Goal: Transaction & Acquisition: Purchase product/service

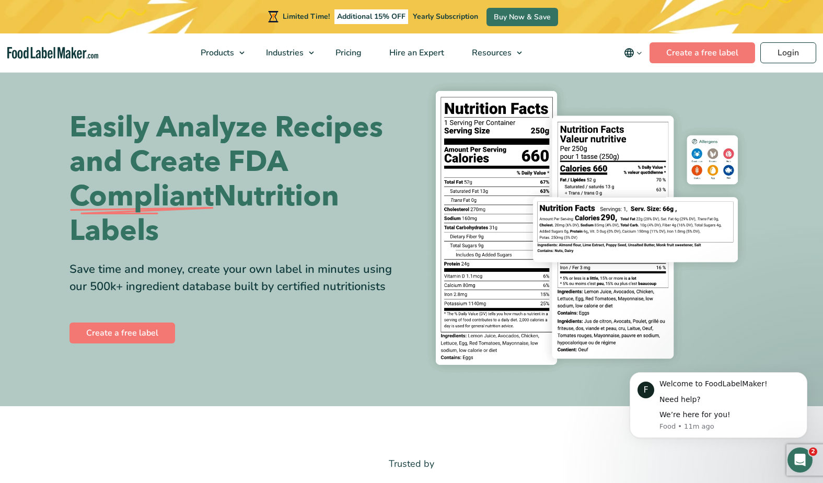
scroll to position [35, 0]
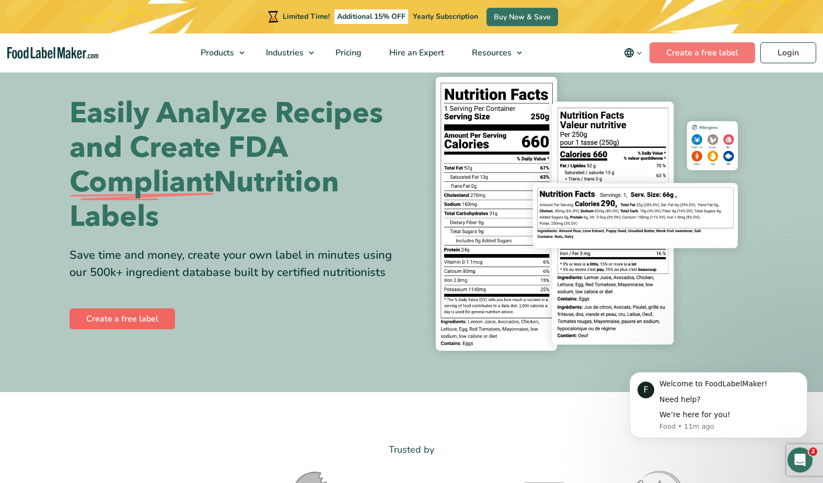
click at [153, 314] on link "Create a free label" at bounding box center [123, 318] width 106 height 21
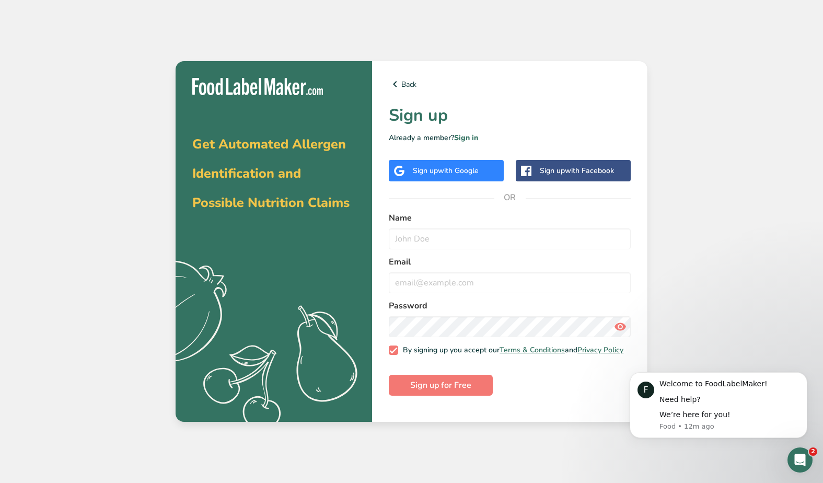
click at [448, 164] on div "Sign up with Google" at bounding box center [446, 170] width 115 height 21
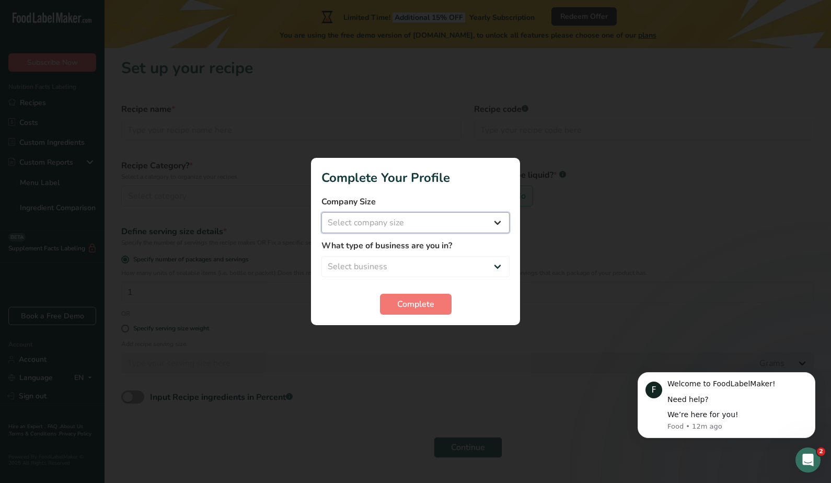
select select "1"
select select "3"
click at [423, 305] on span "Complete" at bounding box center [415, 304] width 37 height 13
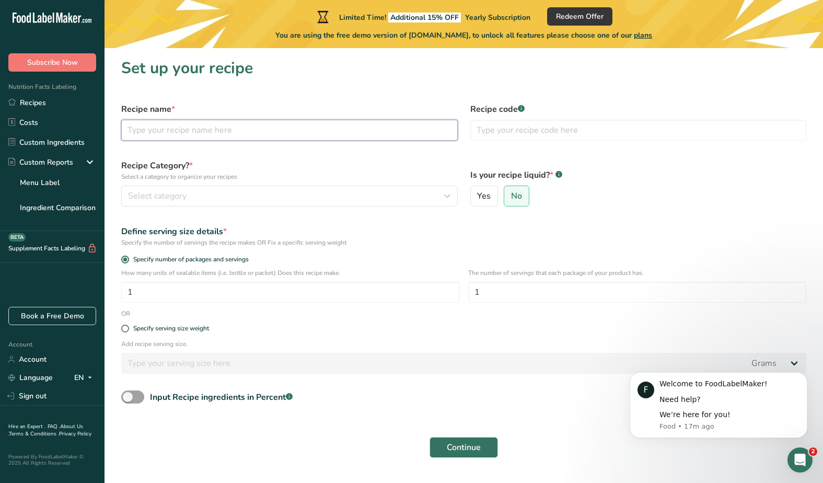
click at [257, 131] on input "text" at bounding box center [289, 130] width 337 height 21
paste input "Lemon Pistachio White Chocolate Cookies"
type input "Lemon Pistachio White Chocolate Cookie"
click at [586, 134] on input "text" at bounding box center [638, 130] width 337 height 21
type input "1"
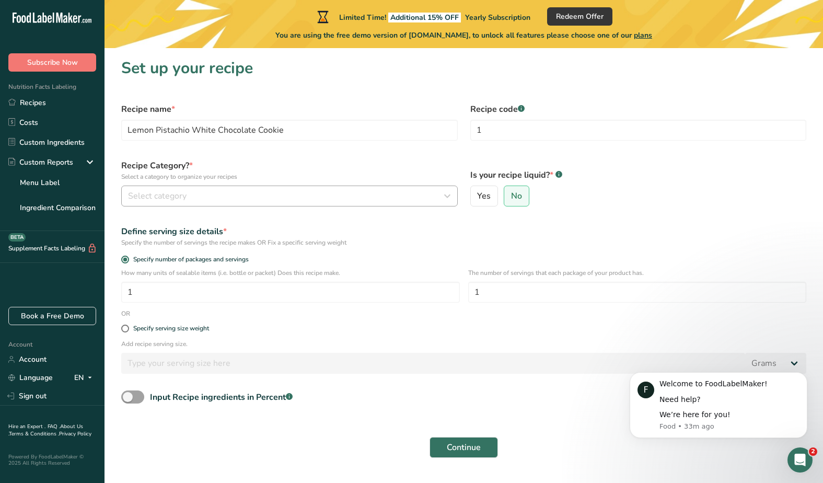
click at [367, 195] on div "Select category" at bounding box center [286, 196] width 317 height 13
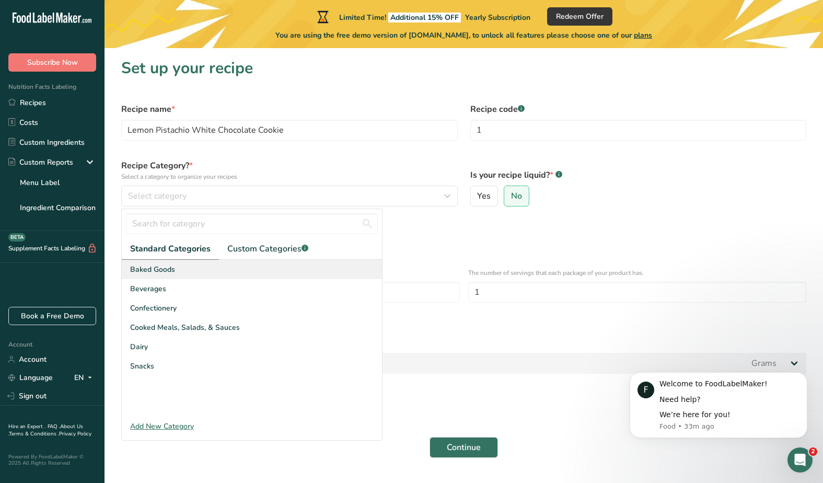
click at [189, 272] on div "Baked Goods" at bounding box center [252, 269] width 260 height 19
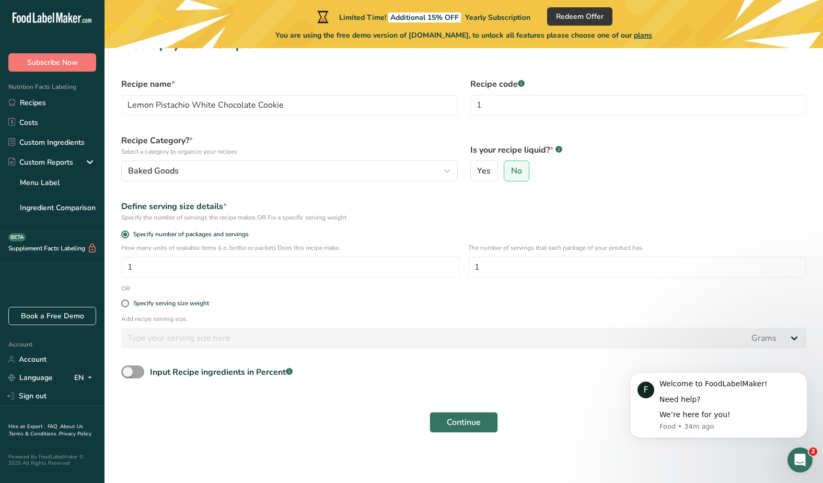
scroll to position [25, 0]
click at [206, 303] on div "Specify serving size weight" at bounding box center [171, 304] width 76 height 8
click at [128, 303] on input "Specify serving size weight" at bounding box center [124, 304] width 7 height 7
radio input "true"
radio input "false"
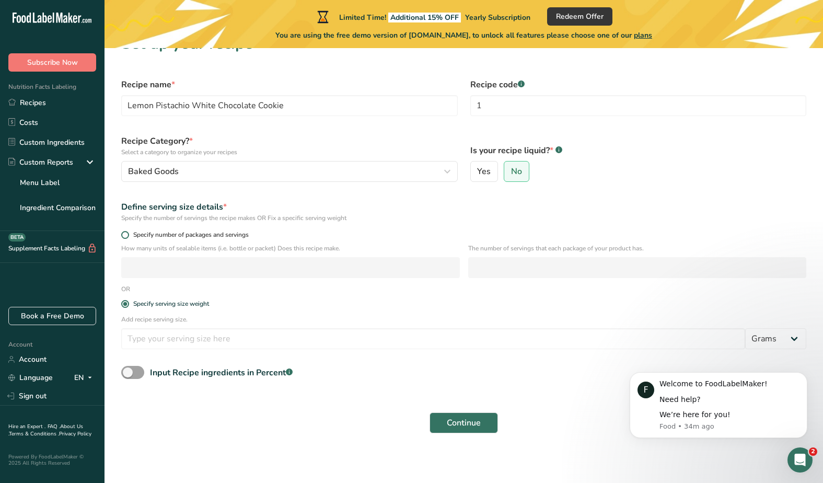
click at [147, 236] on span "Specify number of packages and servings" at bounding box center [189, 235] width 120 height 8
click at [128, 236] on input "Specify number of packages and servings" at bounding box center [124, 235] width 7 height 7
radio input "true"
radio input "false"
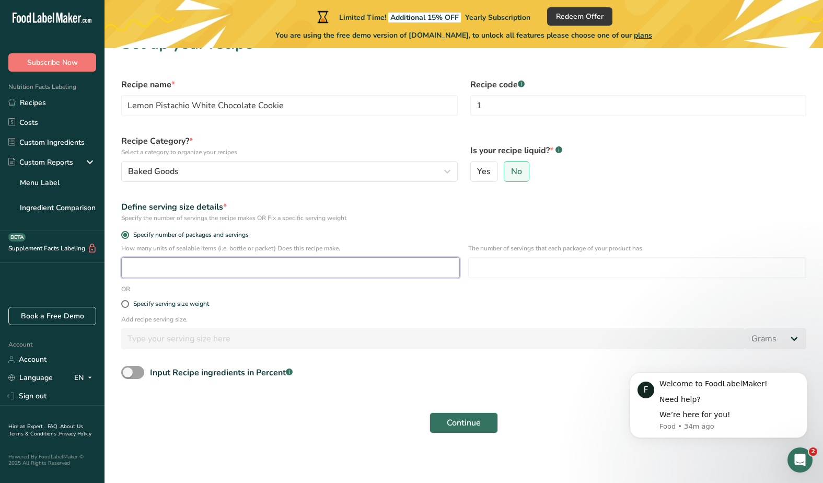
click at [197, 268] on input "number" at bounding box center [290, 267] width 339 height 21
type input "1"
click at [539, 268] on input "number" at bounding box center [637, 267] width 339 height 21
type input "1"
click at [461, 421] on span "Continue" at bounding box center [464, 423] width 34 height 13
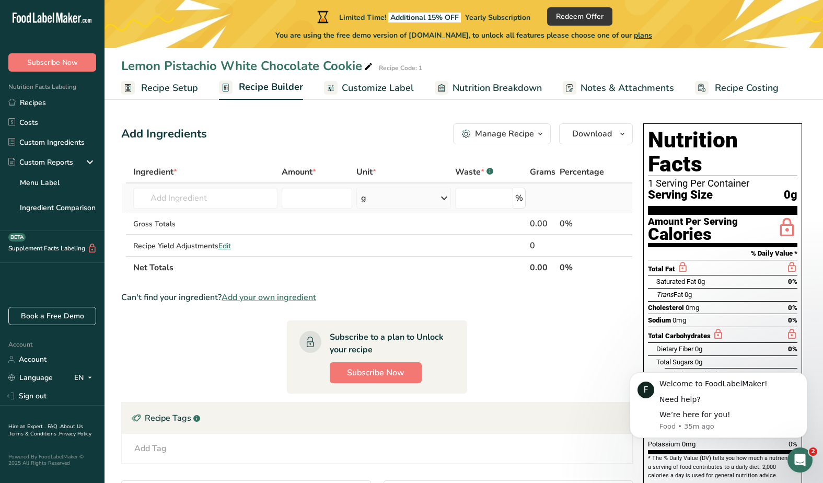
click at [232, 210] on td "Almond flour 1211 Milk, whole, 3.25% milkfat, without added vitamin A and vitam…" at bounding box center [205, 198] width 148 height 30
click at [243, 205] on input "text" at bounding box center [205, 198] width 144 height 21
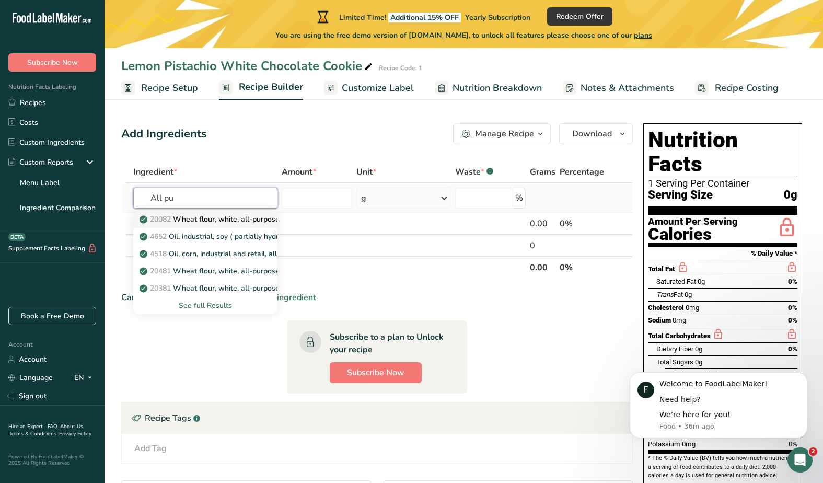
type input "All pu"
click at [248, 224] on p "20082 Wheat flour, white, all-purpose, self-rising, enriched" at bounding box center [246, 219] width 208 height 11
type input "Wheat flour, white, all-purpose, self-rising, enriched"
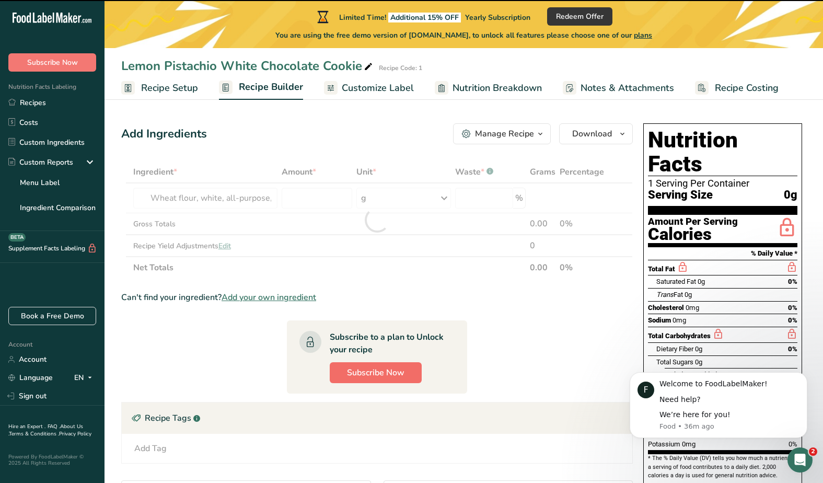
type input "0"
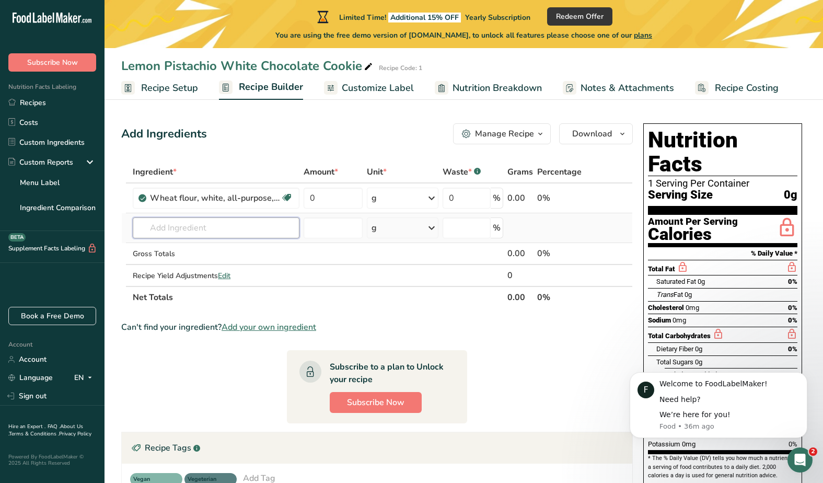
click at [177, 229] on input "text" at bounding box center [216, 227] width 167 height 21
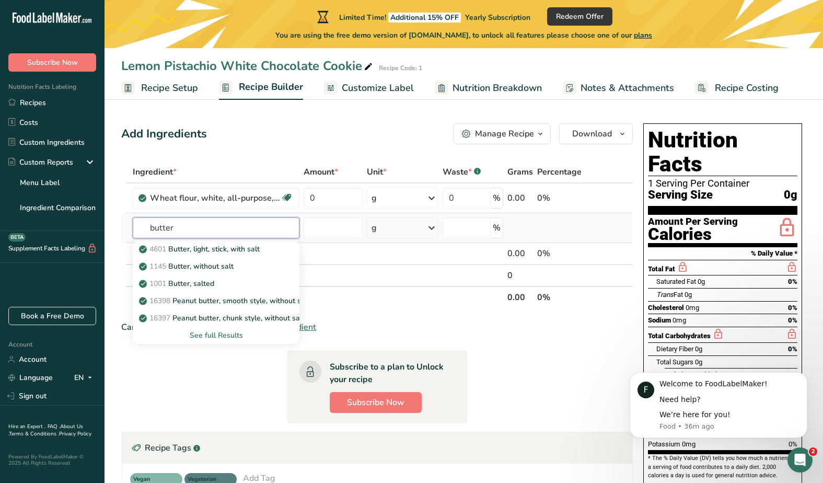
drag, startPoint x: 181, startPoint y: 230, endPoint x: 127, endPoint y: 230, distance: 54.4
click at [127, 230] on tr "butter 4601 Butter, light, stick, with salt 1145 Butter, without salt 1001 Butt…" at bounding box center [377, 228] width 511 height 30
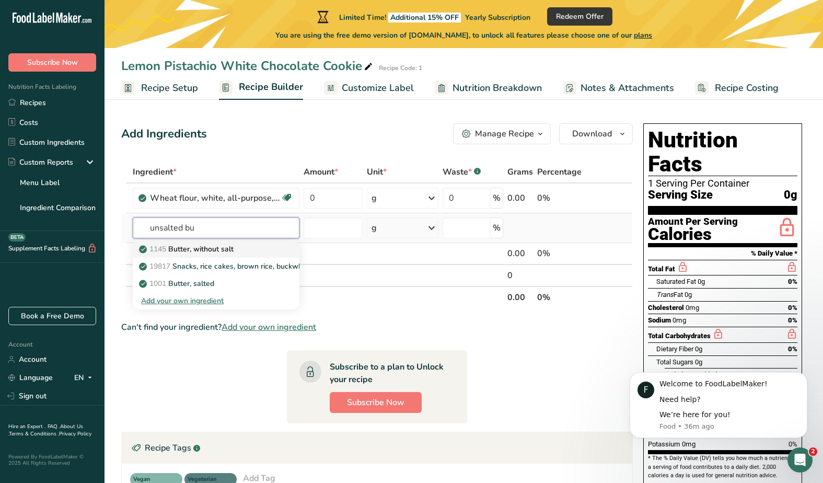
type input "unsalted bu"
click at [183, 249] on p "1145 Butter, without salt" at bounding box center [187, 249] width 93 height 11
type input "Butter, without salt"
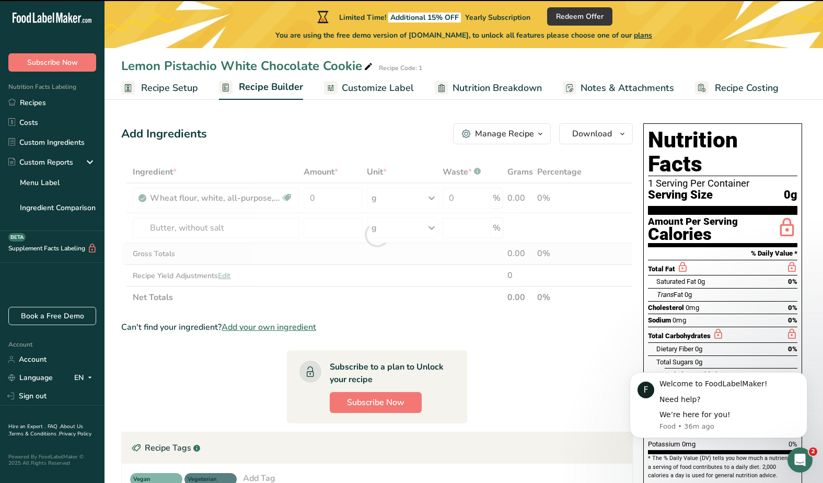
type input "0"
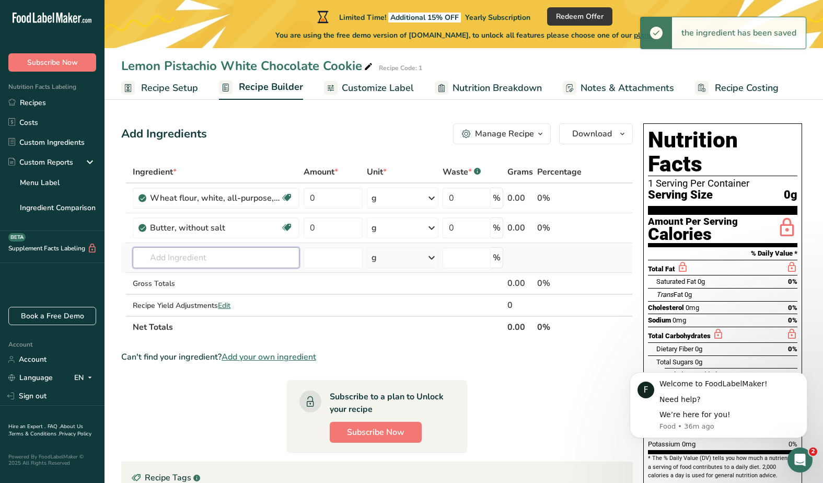
click at [212, 256] on input "text" at bounding box center [216, 257] width 167 height 21
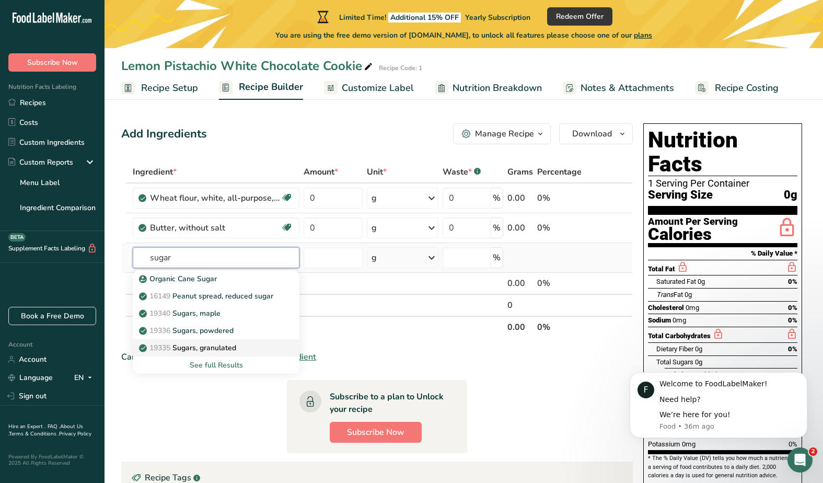
type input "sugar"
click at [250, 347] on div "19335 Sugars, granulated" at bounding box center [207, 347] width 133 height 11
type input "Sugars, granulated"
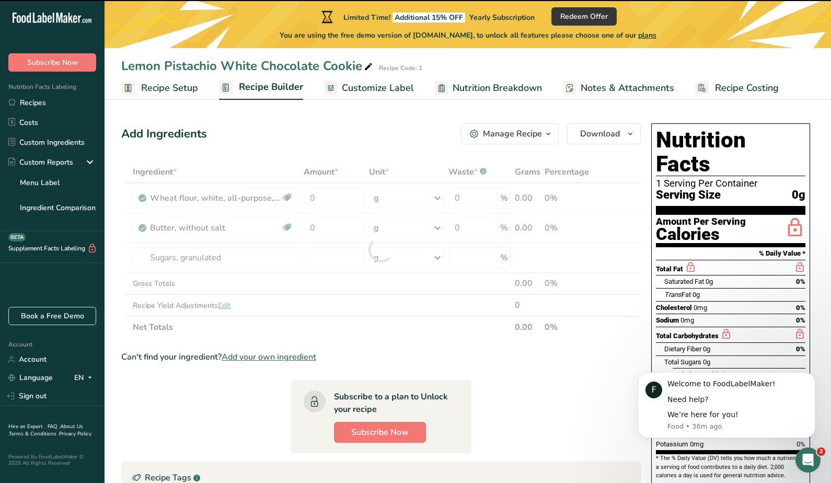
type input "0"
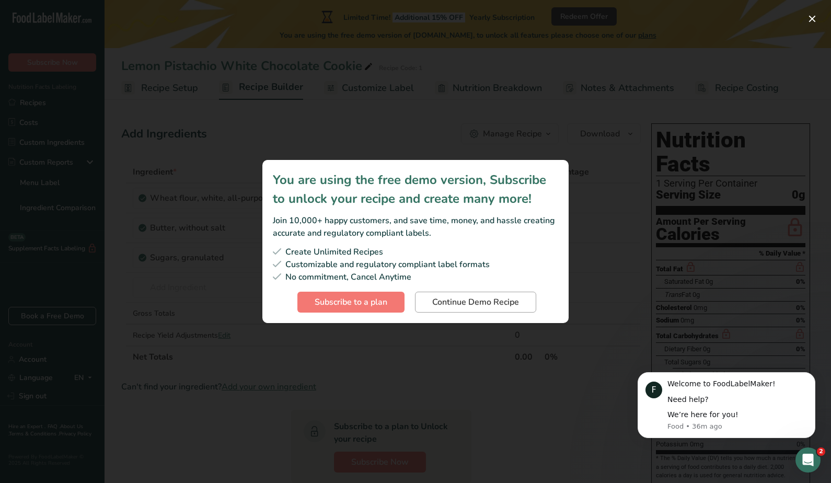
click at [467, 308] on span "Continue Demo Recipe" at bounding box center [475, 302] width 87 height 13
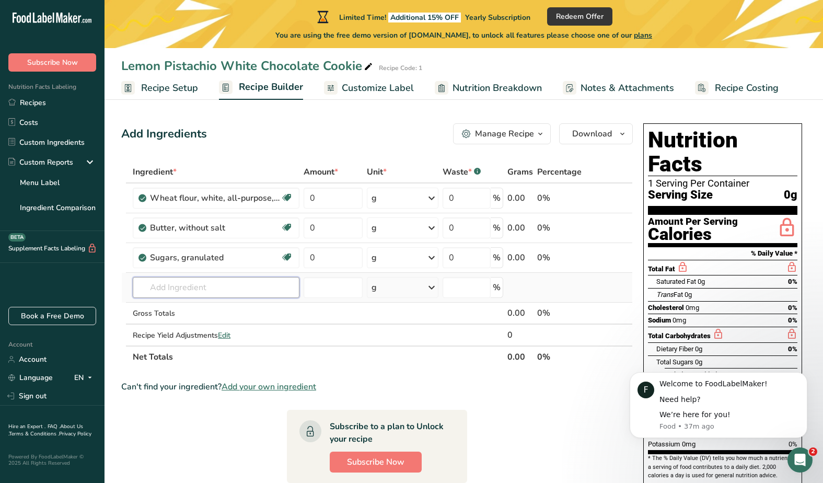
click at [231, 294] on input "text" at bounding box center [216, 287] width 167 height 21
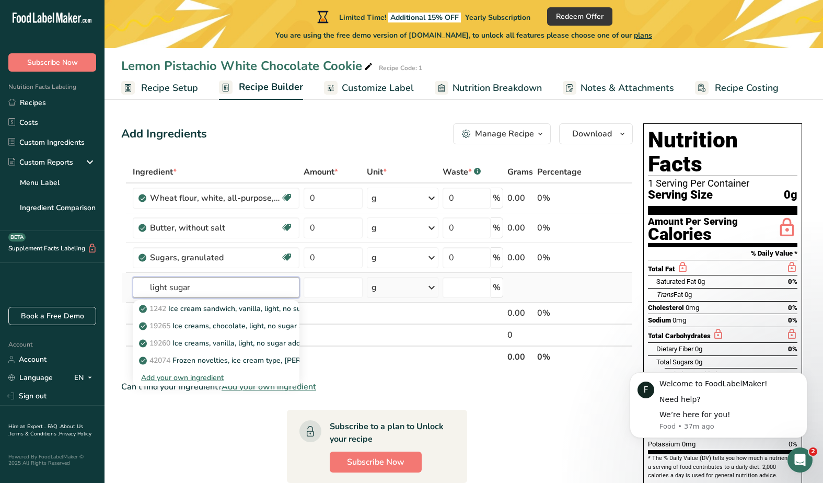
click at [170, 288] on input "light sugar" at bounding box center [216, 287] width 167 height 21
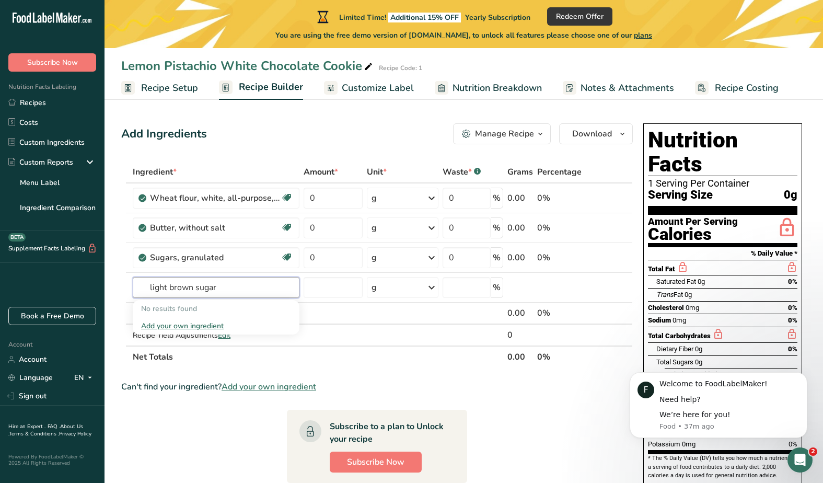
drag, startPoint x: 228, startPoint y: 287, endPoint x: 119, endPoint y: 282, distance: 108.8
click at [118, 285] on section "Add Ingredients Manage Recipe Delete Recipe Duplicate Recipe Scale Recipe Save …" at bounding box center [464, 424] width 719 height 644
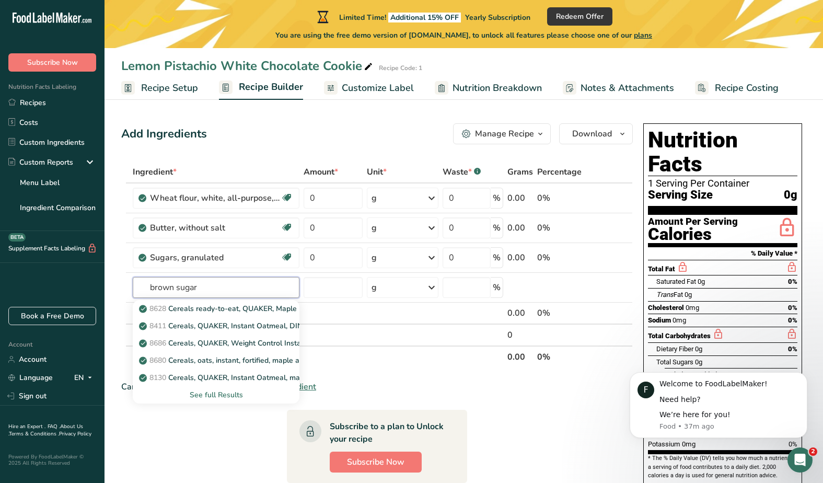
drag, startPoint x: 119, startPoint y: 286, endPoint x: 54, endPoint y: 278, distance: 65.9
click at [53, 279] on div ".a-20{fill:#fff;} Subscribe Now Nutrition Facts Labeling Recipes Costs Custom I…" at bounding box center [411, 373] width 823 height 746
drag, startPoint x: 218, startPoint y: 291, endPoint x: 86, endPoint y: 280, distance: 132.7
click at [86, 280] on div ".a-20{fill:#fff;} Subscribe Now Nutrition Facts Labeling Recipes Costs Custom I…" at bounding box center [411, 373] width 823 height 746
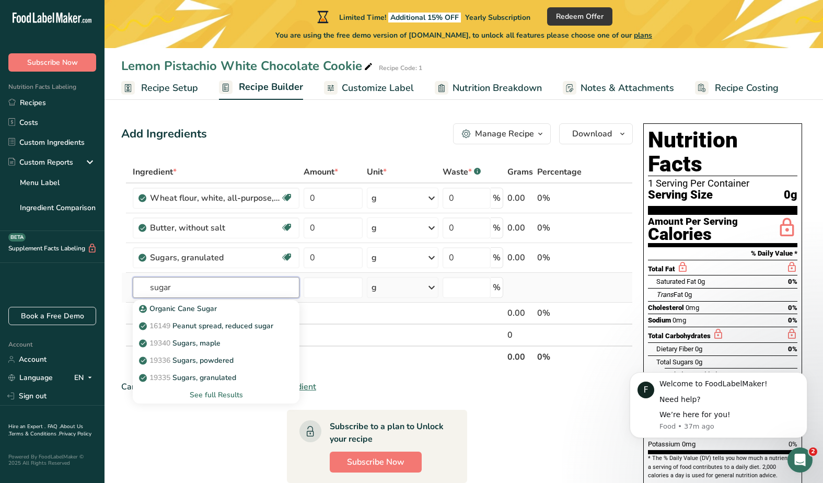
type input "sugar"
click at [217, 397] on div "See full Results" at bounding box center [216, 394] width 150 height 11
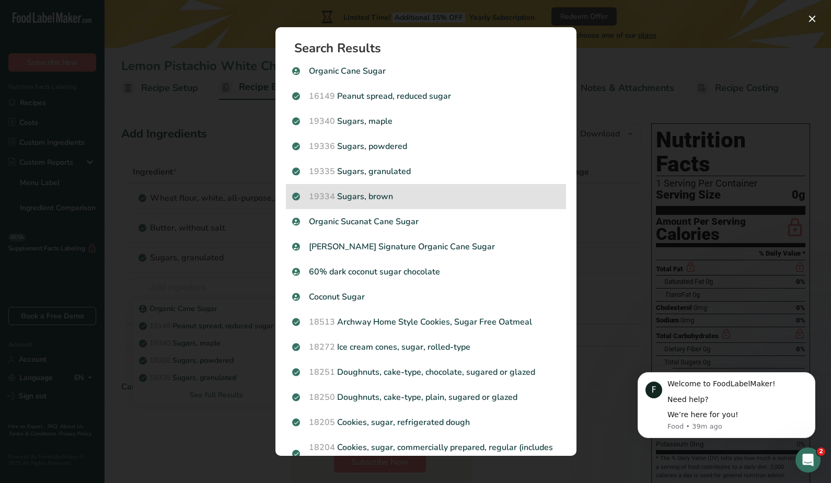
click at [373, 193] on p "19334 Sugars, brown" at bounding box center [426, 196] width 268 height 13
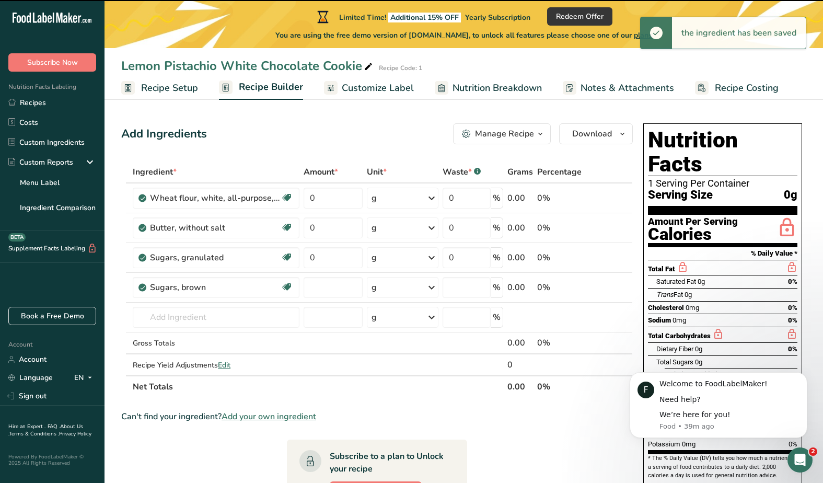
type input "0"
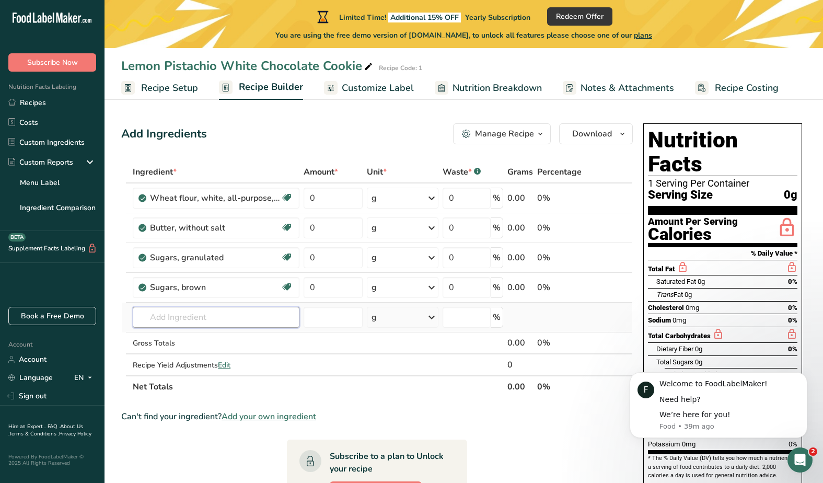
click at [183, 317] on input "text" at bounding box center [216, 317] width 167 height 21
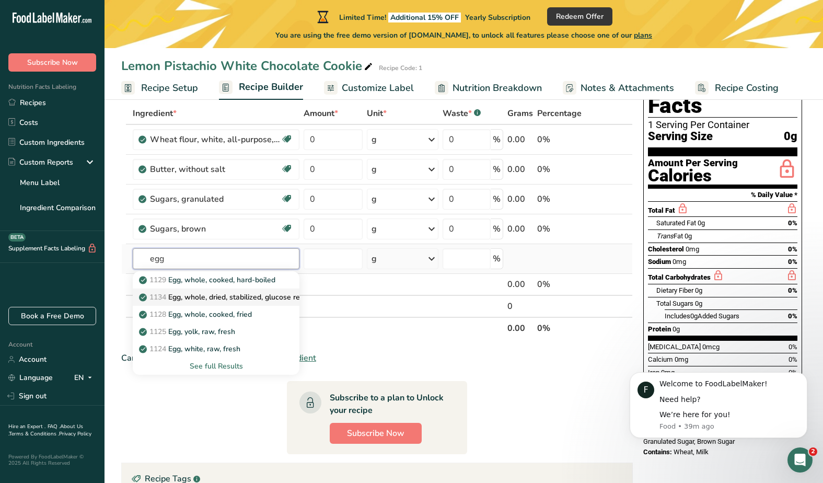
scroll to position [59, 0]
type input "egg"
click at [222, 364] on div "See full Results" at bounding box center [216, 365] width 150 height 11
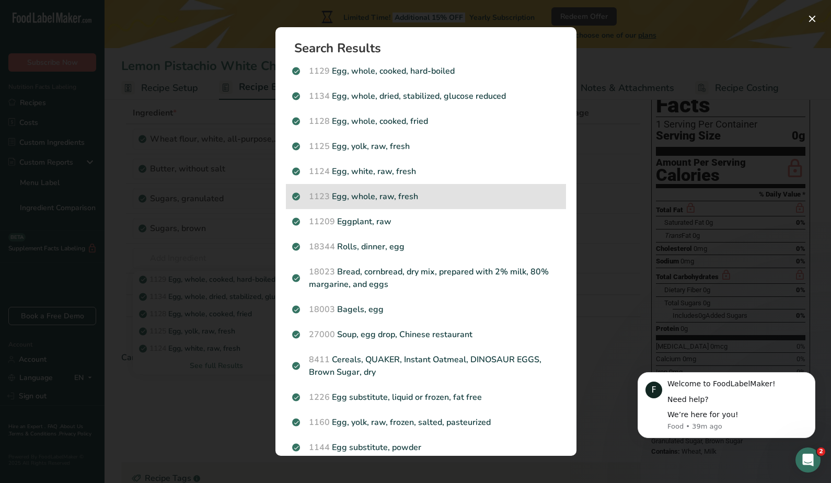
click at [412, 198] on p "1123 Egg, whole, raw, fresh" at bounding box center [426, 196] width 268 height 13
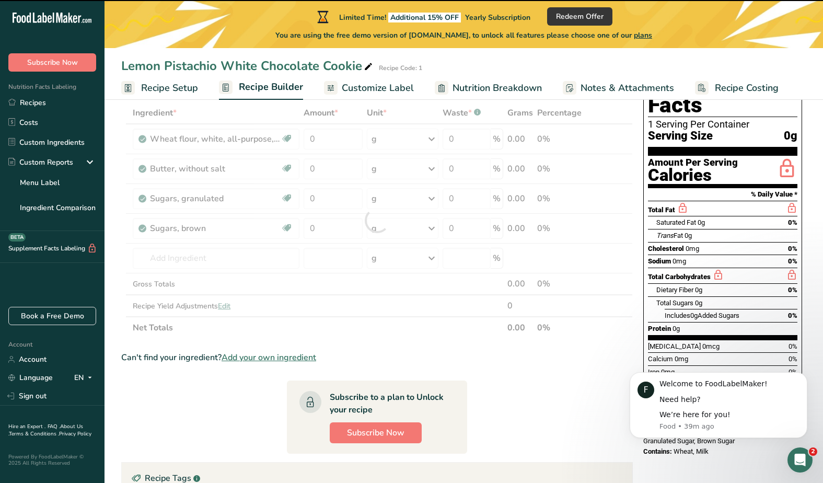
type input "0"
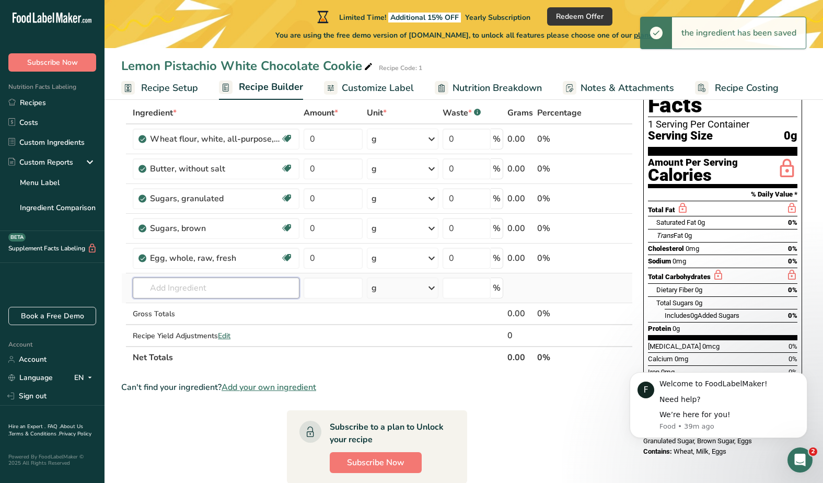
click at [199, 287] on input "text" at bounding box center [216, 288] width 167 height 21
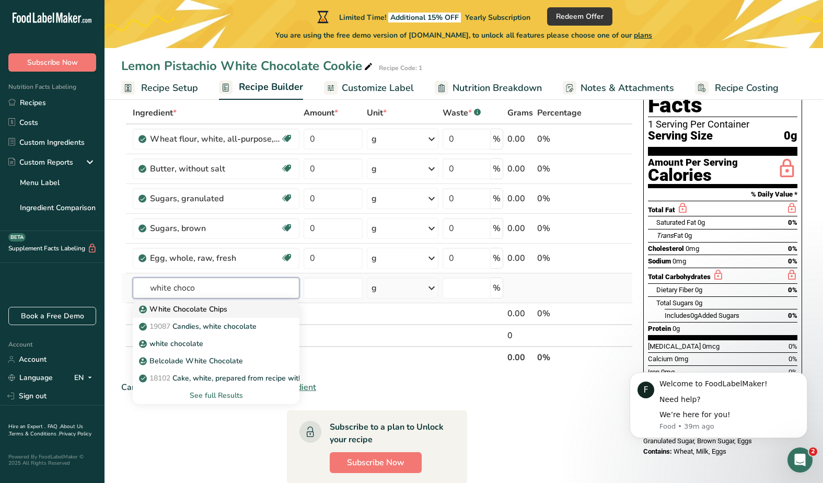
type input "white choco"
click at [239, 307] on div "White Chocolate Chips" at bounding box center [207, 309] width 133 height 11
type input "White Chocolate Chips"
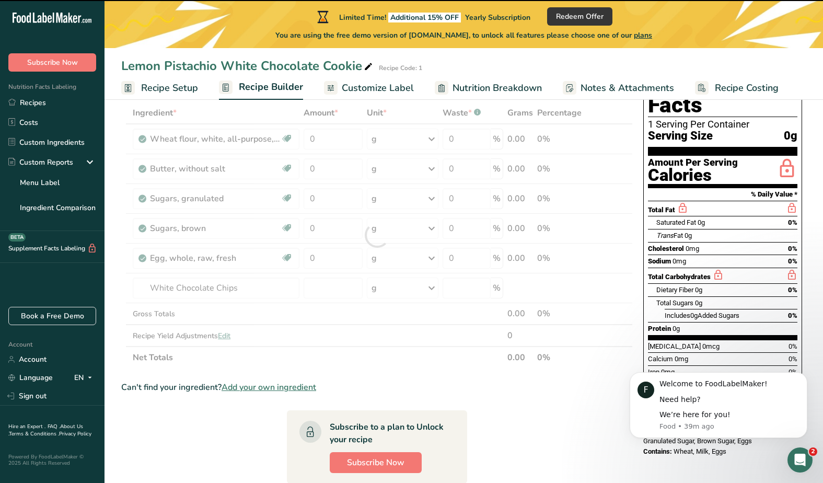
type input "0"
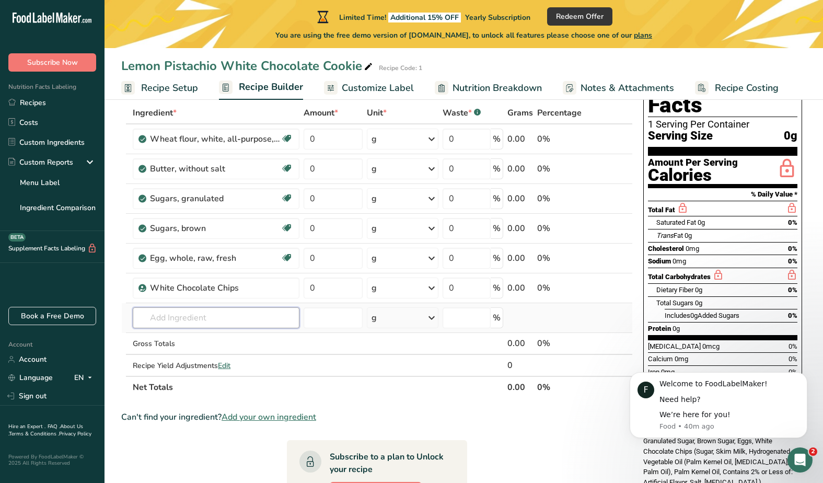
click at [185, 324] on input "text" at bounding box center [216, 317] width 167 height 21
paste input "Pistachios"
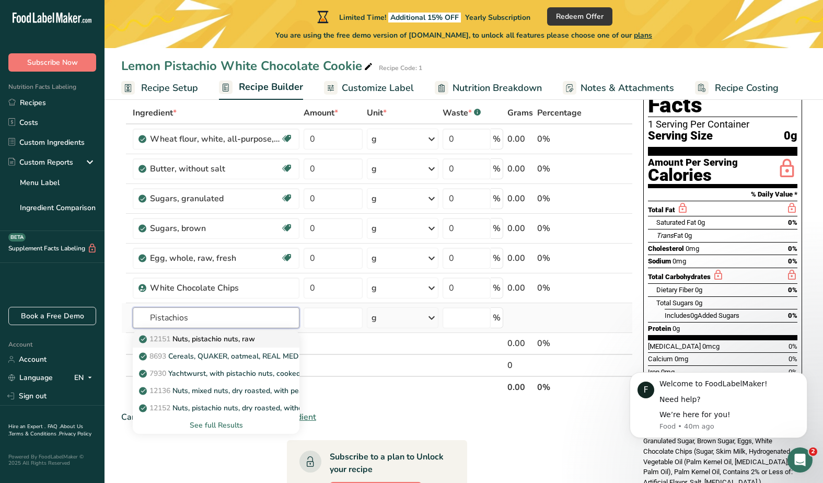
type input "Pistachios"
click at [198, 340] on p "12151 Nuts, pistachio nuts, raw" at bounding box center [198, 338] width 114 height 11
type input "Nuts, pistachio nuts, raw"
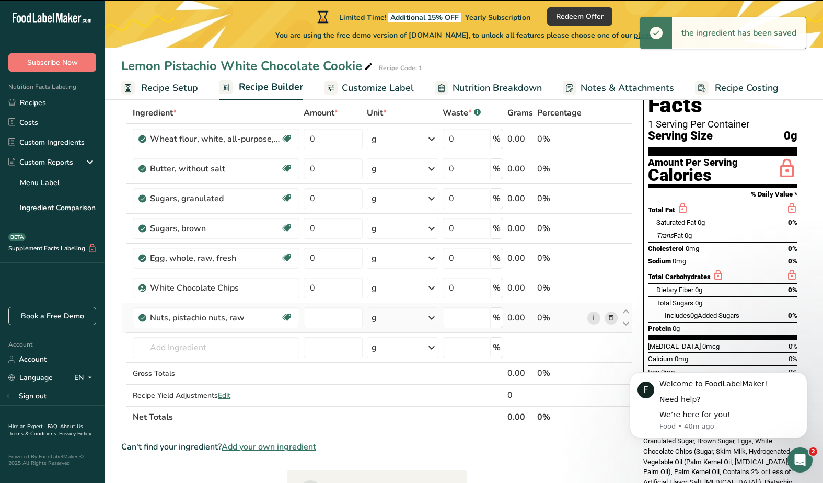
type input "0"
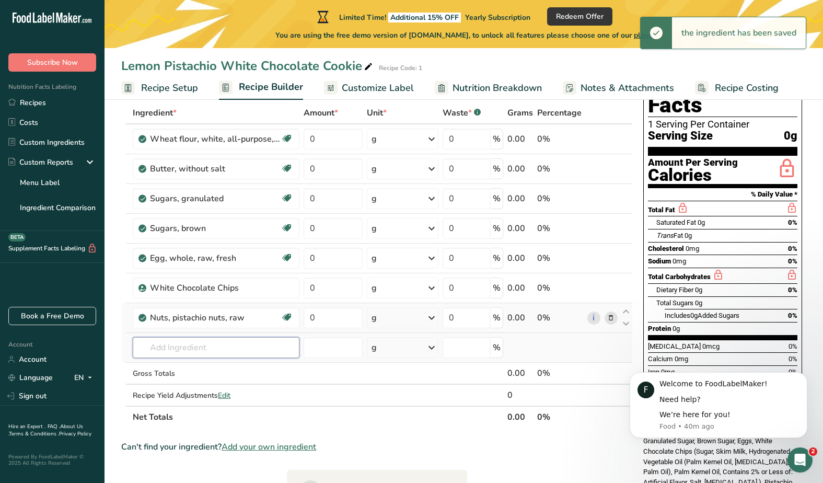
click at [199, 349] on input "text" at bounding box center [216, 347] width 167 height 21
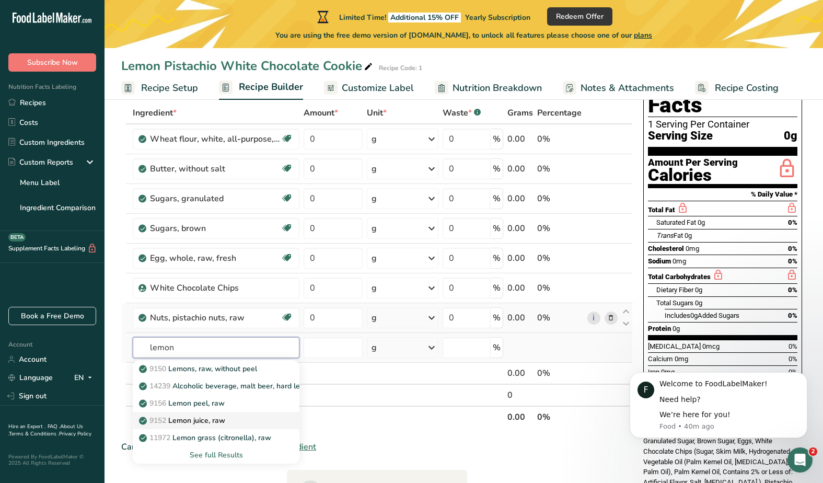
type input "lemon"
click at [242, 424] on div "9152 Lemon juice, raw" at bounding box center [207, 420] width 133 height 11
type input "Lemon juice, raw"
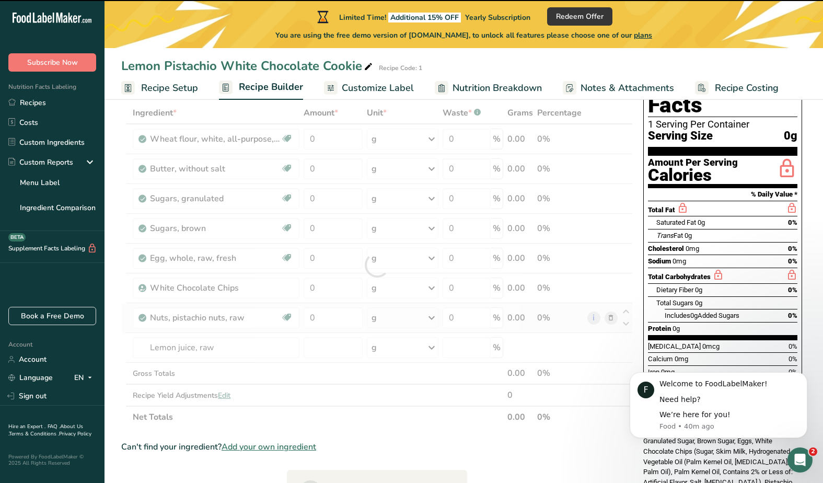
type input "0"
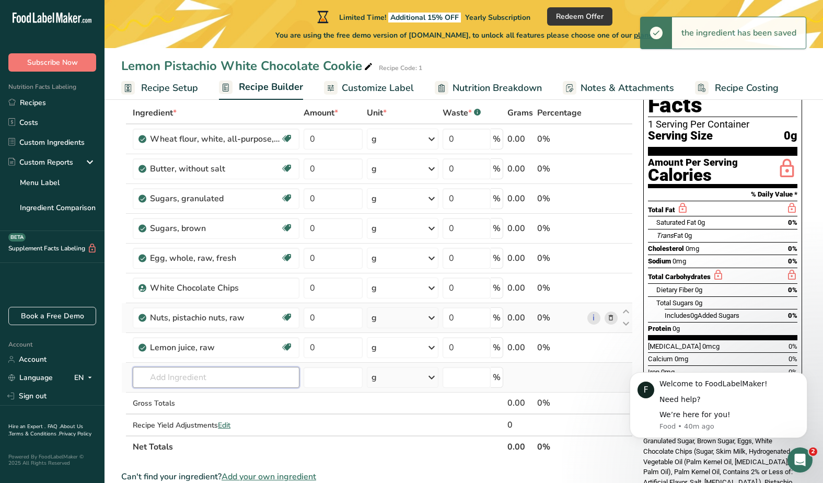
click at [225, 384] on input "text" at bounding box center [216, 377] width 167 height 21
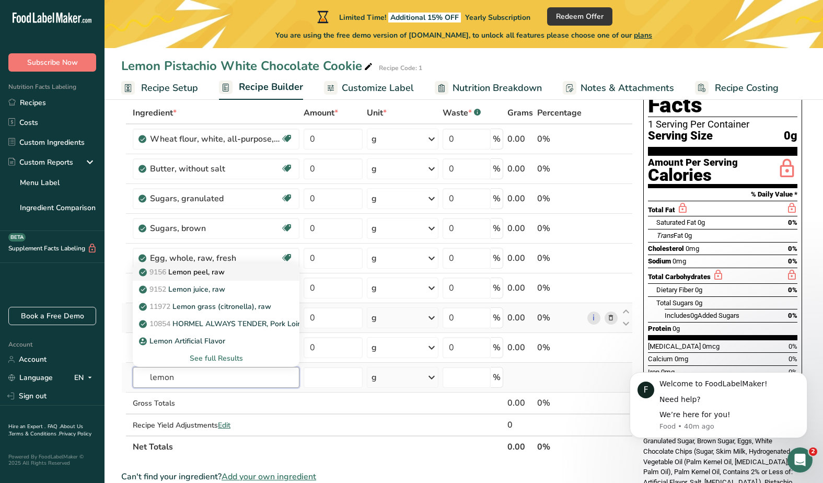
type input "lemon"
click at [221, 276] on p "9156 Lemon peel, raw" at bounding box center [183, 272] width 84 height 11
type input "Lemon peel, raw"
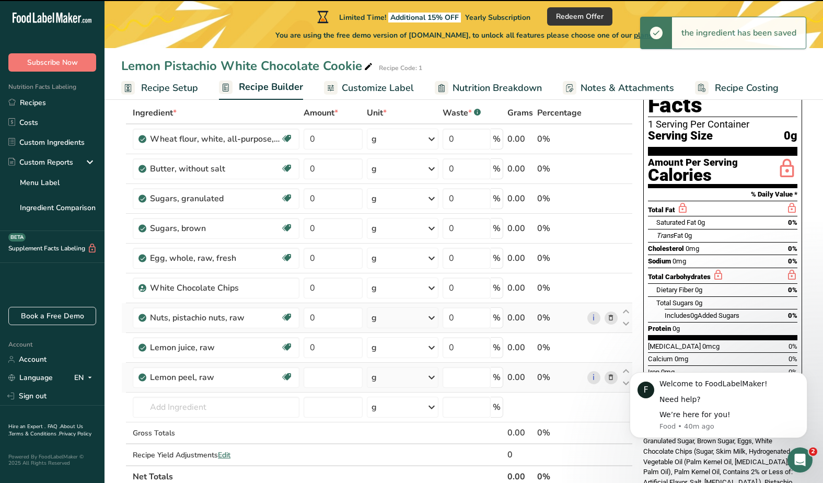
type input "0"
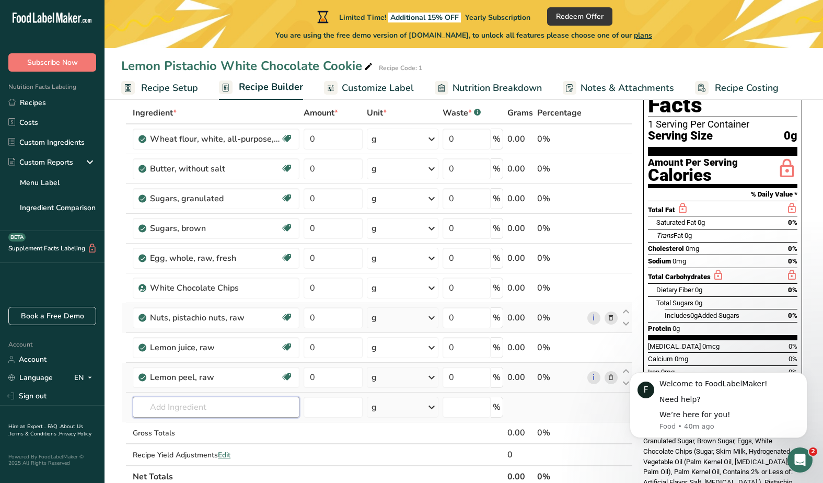
click at [196, 408] on input "text" at bounding box center [216, 407] width 167 height 21
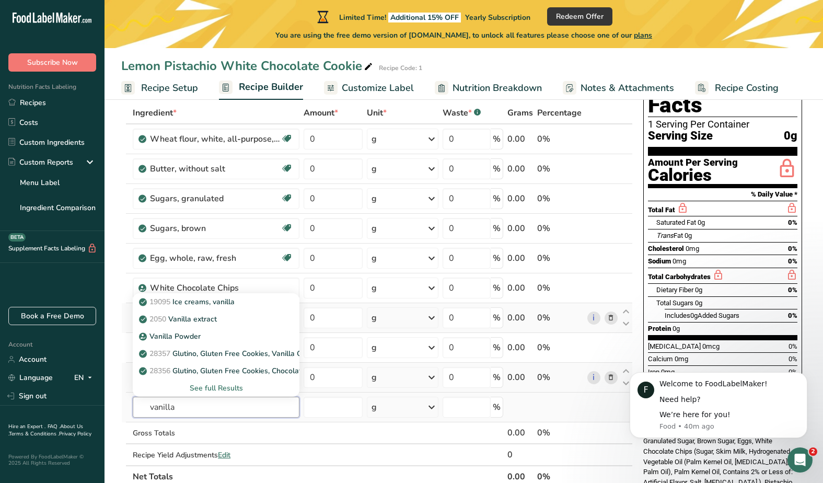
type input "vanilla"
drag, startPoint x: 196, startPoint y: 408, endPoint x: 210, endPoint y: 320, distance: 88.9
click at [210, 320] on p "2050 Vanilla extract" at bounding box center [179, 319] width 76 height 11
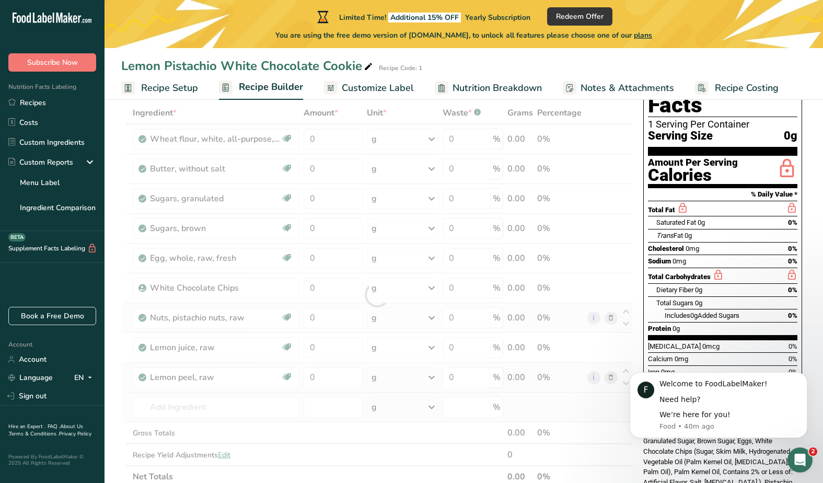
type input "Vanilla extract"
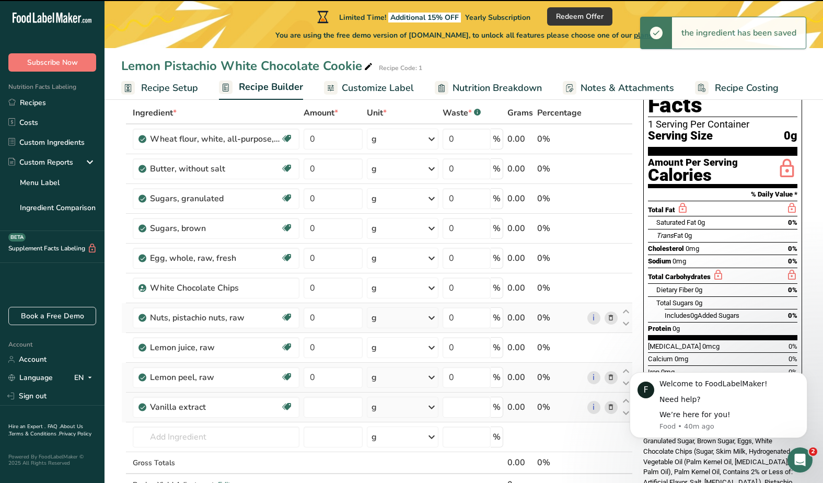
type input "0"
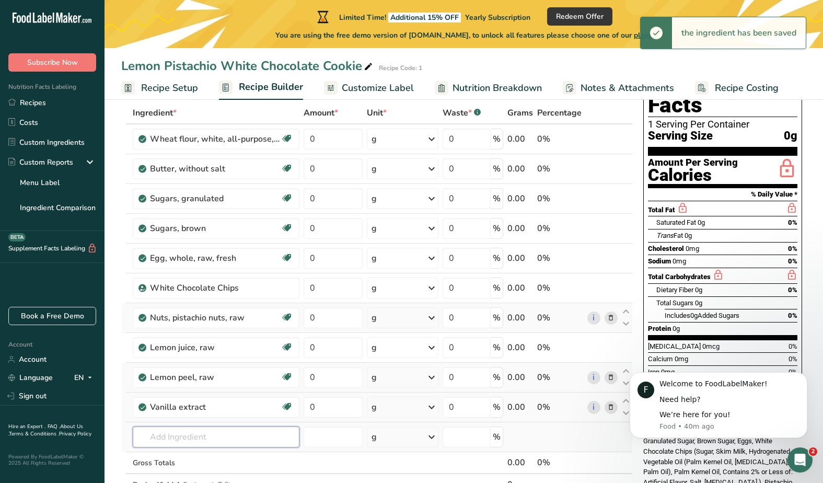
click at [204, 437] on input "text" at bounding box center [216, 437] width 167 height 21
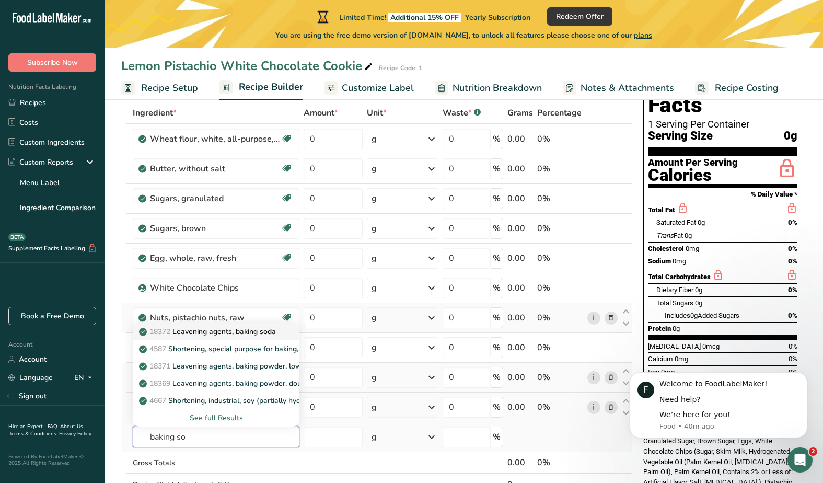
type input "baking so"
click at [223, 331] on p "18372 Leavening agents, baking soda" at bounding box center [208, 331] width 135 height 11
type input "Leavening agents, baking soda"
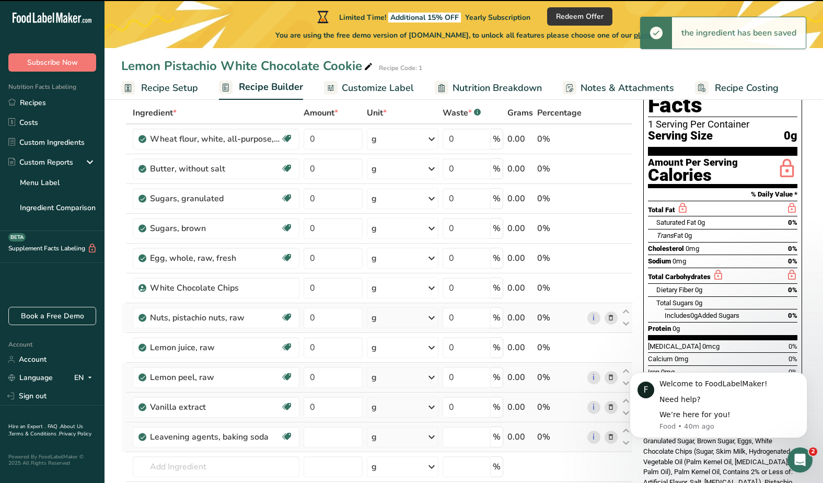
type input "0"
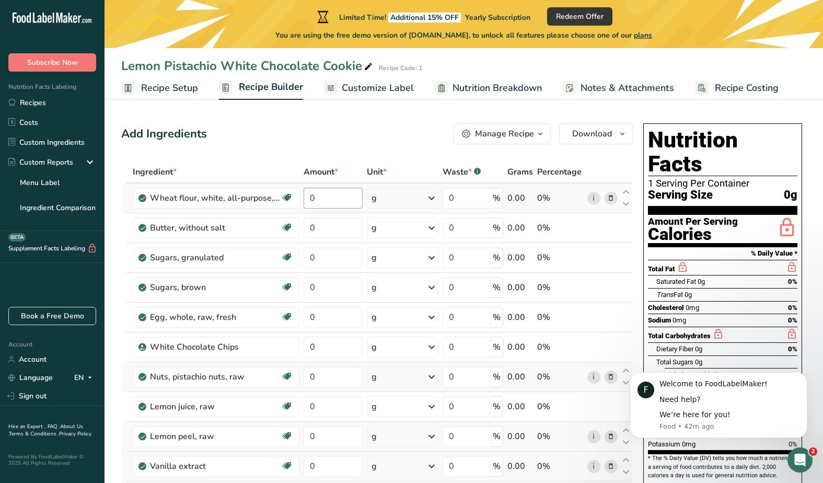
scroll to position [0, 0]
drag, startPoint x: 335, startPoint y: 199, endPoint x: 277, endPoint y: 192, distance: 58.9
click at [277, 192] on tr "Wheat flour, white, all-purpose, self-rising, enriched Dairy free Vegan Vegetar…" at bounding box center [377, 198] width 511 height 30
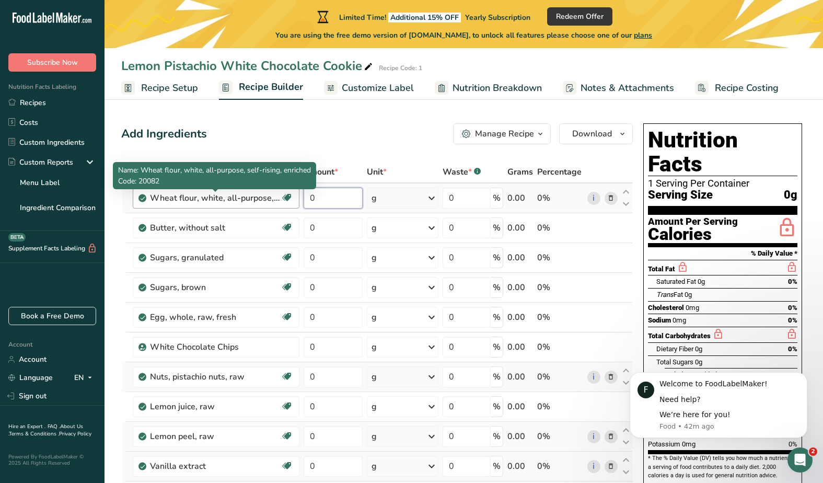
paste input "11.67"
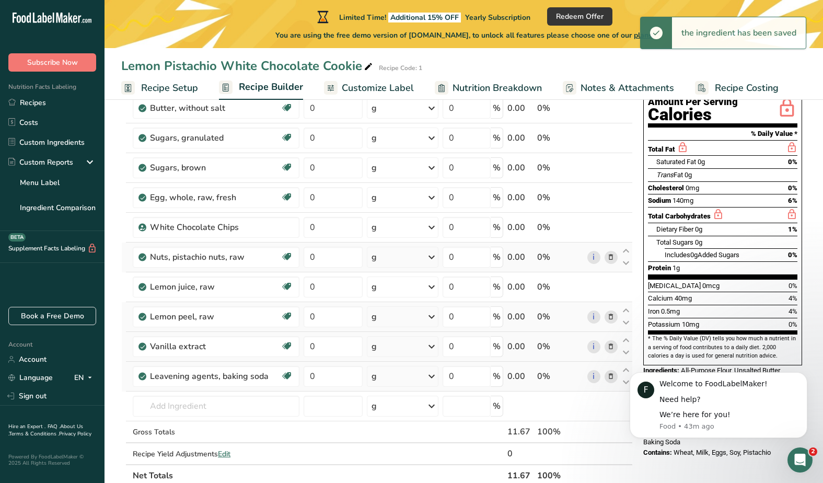
scroll to position [122, 0]
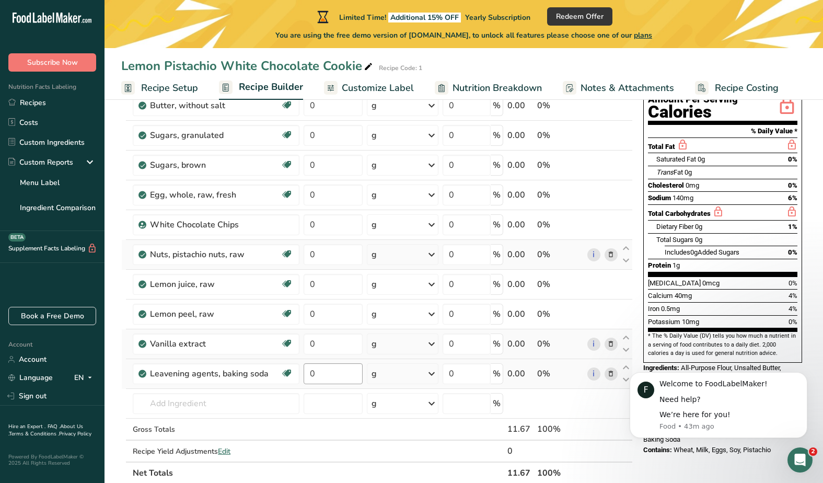
type input "11.67"
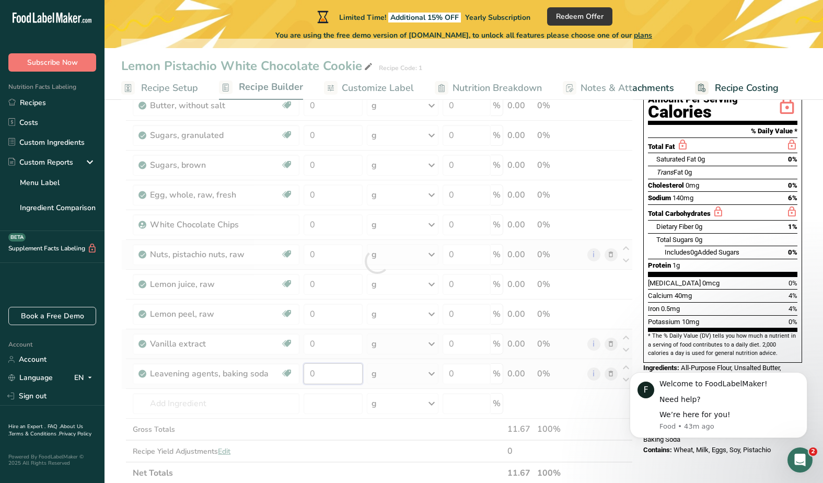
click at [343, 378] on div "Ingredient * Amount * Unit * Waste * .a-a{fill:#347362;}.b-a{fill:#fff;} Grams …" at bounding box center [377, 261] width 512 height 445
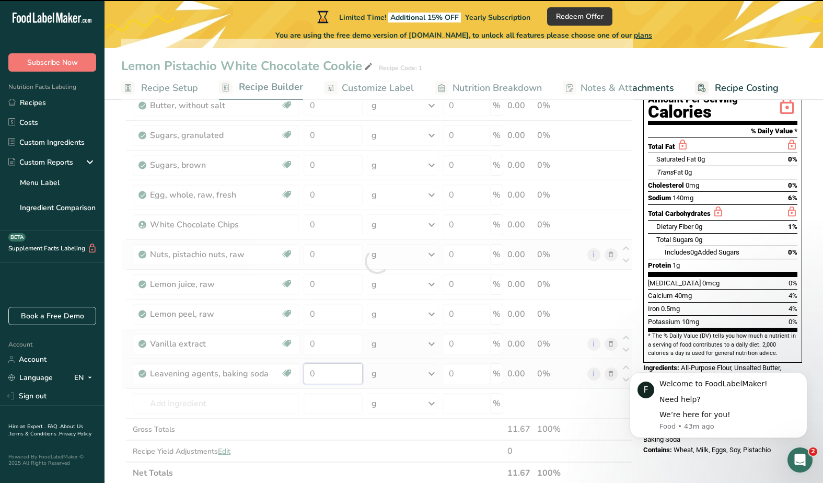
paste input ".08"
type input "0"
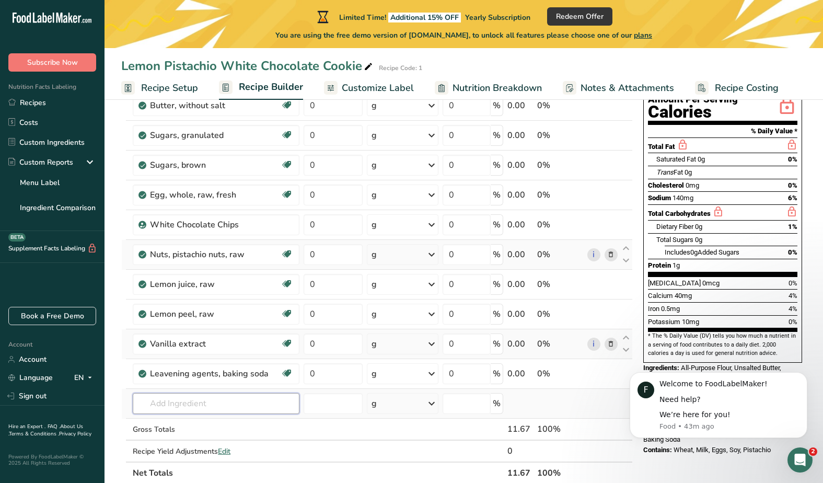
click at [212, 408] on div "Ingredient * Amount * Unit * Waste * .a-a{fill:#347362;}.b-a{fill:#fff;} Grams …" at bounding box center [377, 261] width 512 height 445
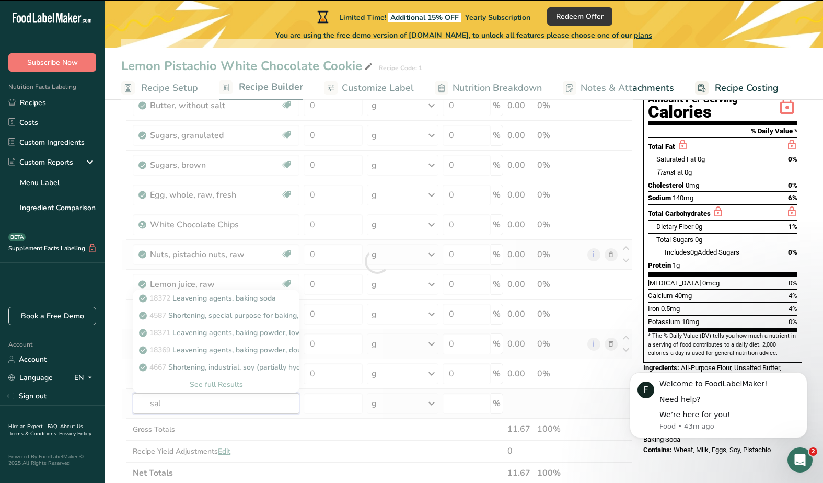
type input "salt"
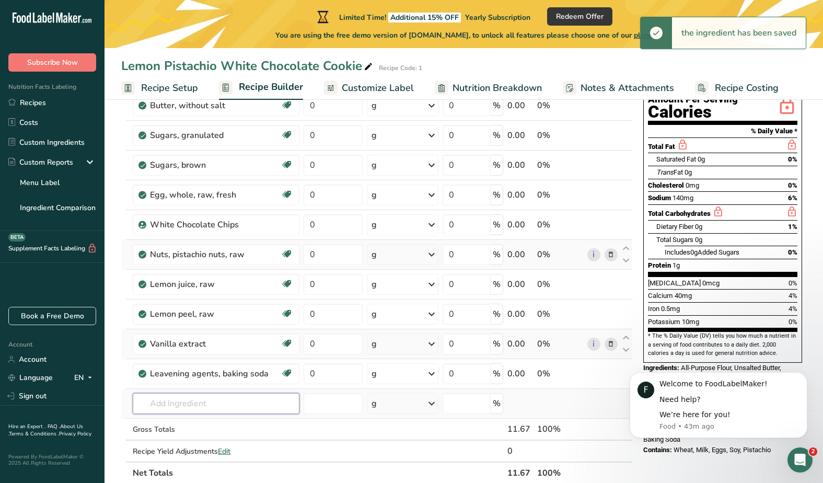
click at [181, 405] on input "text" at bounding box center [216, 403] width 167 height 21
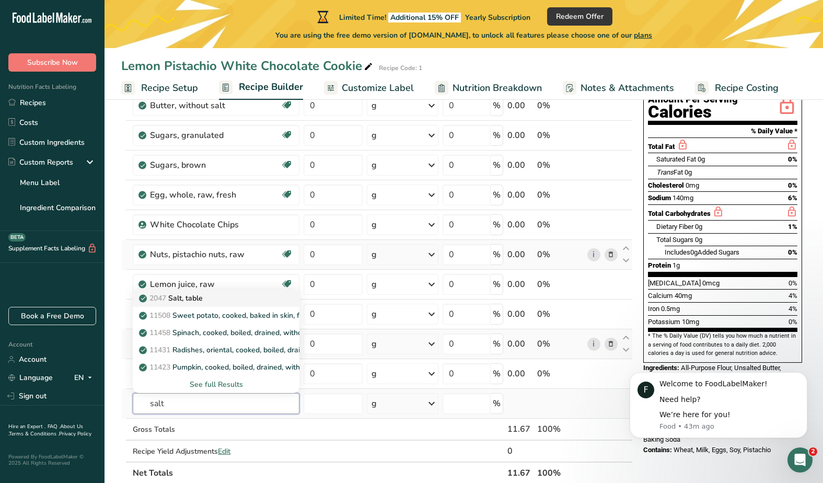
type input "salt"
click at [192, 299] on p "2047 Salt, table" at bounding box center [172, 298] width 62 height 11
type input "Salt, table"
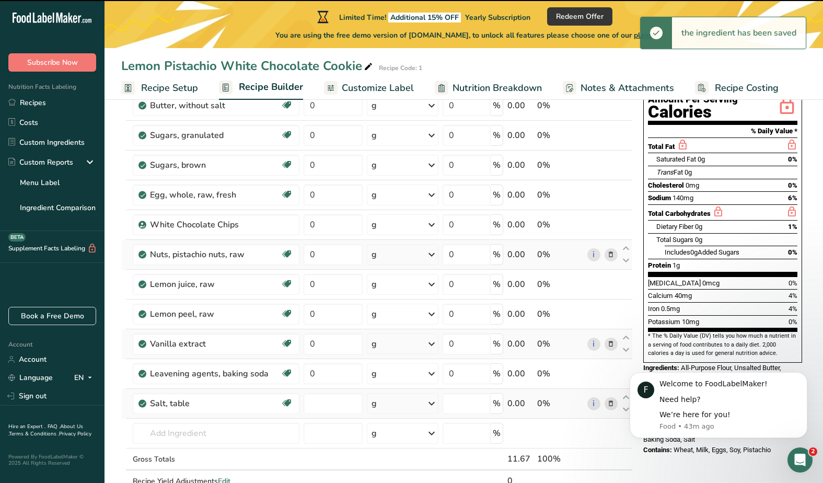
type input "0"
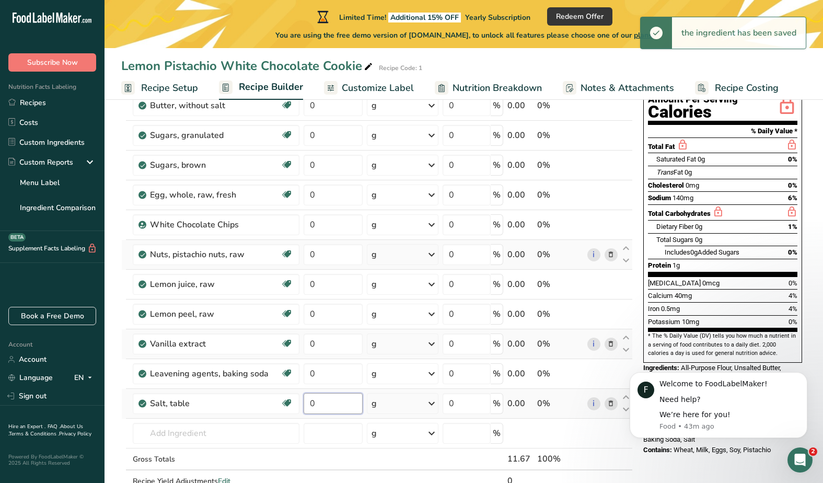
click at [331, 404] on input "0" at bounding box center [333, 403] width 59 height 21
drag, startPoint x: 331, startPoint y: 404, endPoint x: 308, endPoint y: 404, distance: 22.5
click at [308, 404] on input "0" at bounding box center [333, 403] width 59 height 21
paste input ".12"
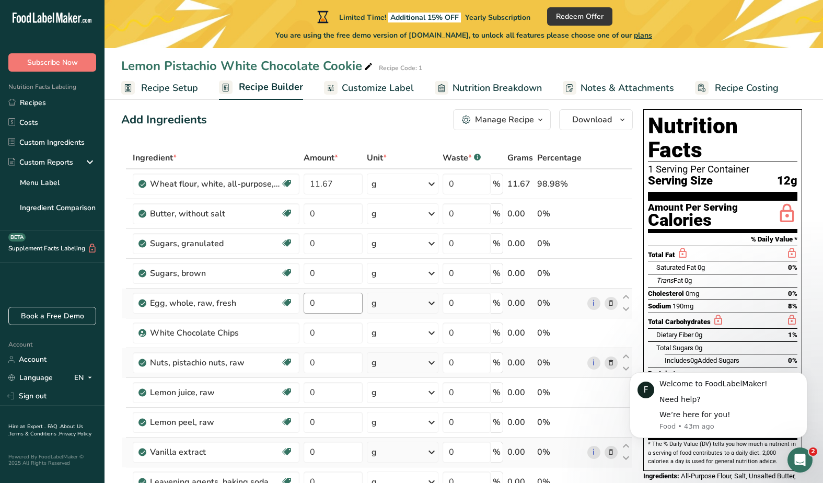
scroll to position [16, 0]
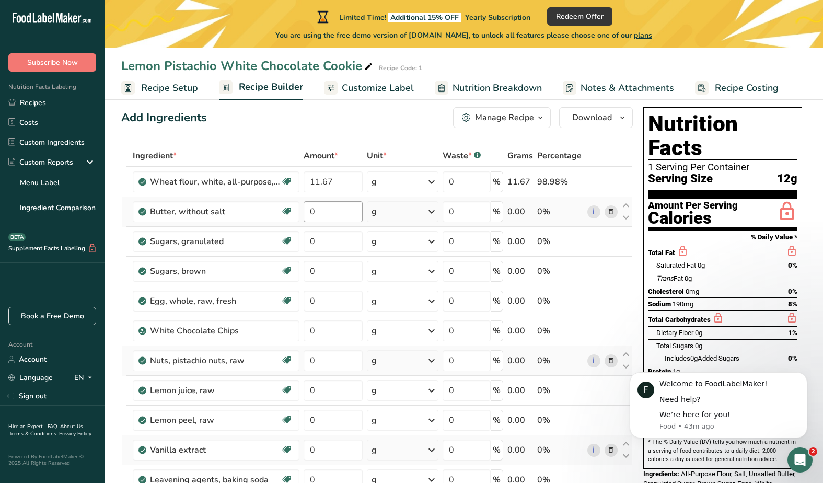
type input "0.12"
click at [339, 213] on div "Ingredient * Amount * Unit * Waste * .a-a{fill:#347362;}.b-a{fill:#fff;} Grams …" at bounding box center [377, 382] width 512 height 475
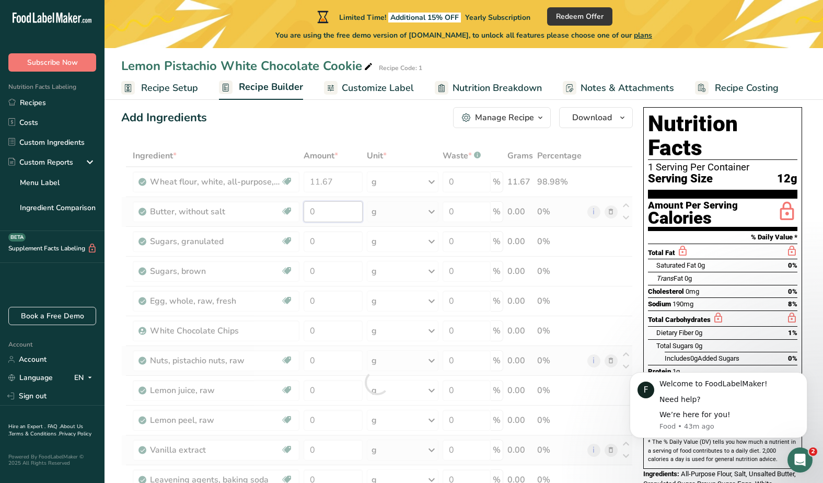
paste input "7.08"
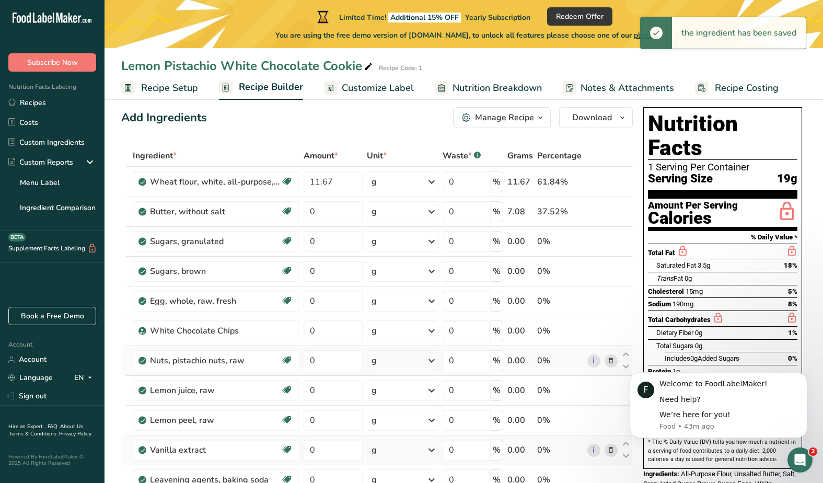
type input "7.08"
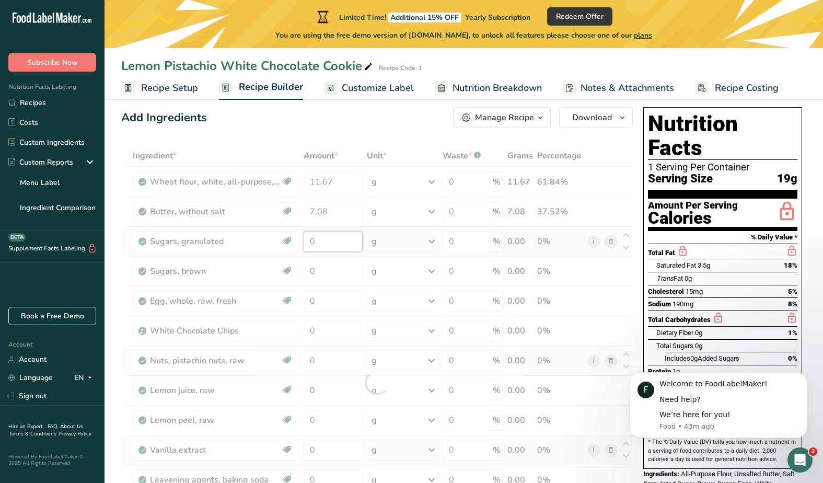
click at [337, 244] on div "Ingredient * Amount * Unit * Waste * .a-a{fill:#347362;}.b-a{fill:#fff;} Grams …" at bounding box center [377, 382] width 512 height 475
paste input "8.33"
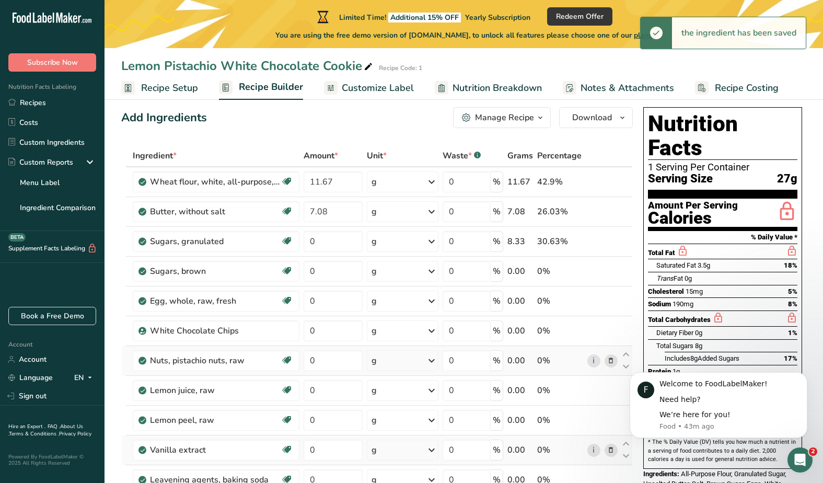
type input "8.33"
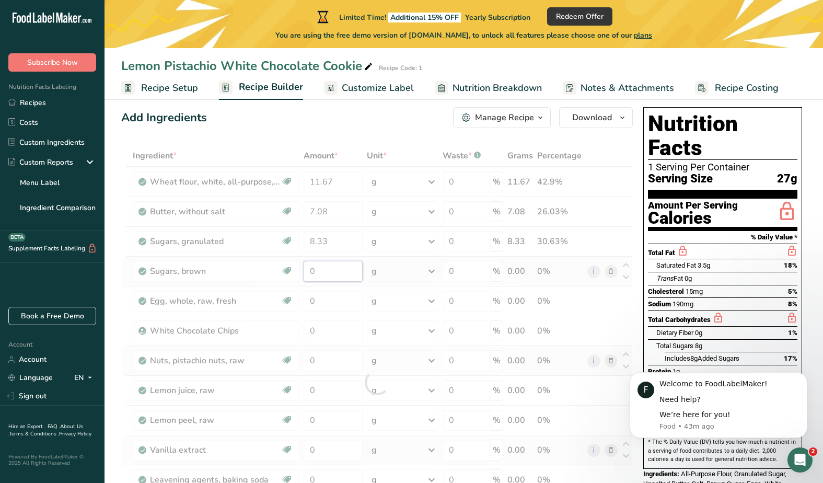
click at [330, 274] on div "Ingredient * Amount * Unit * Waste * .a-a{fill:#347362;}.b-a{fill:#fff;} Grams …" at bounding box center [377, 382] width 512 height 475
paste input "2.08"
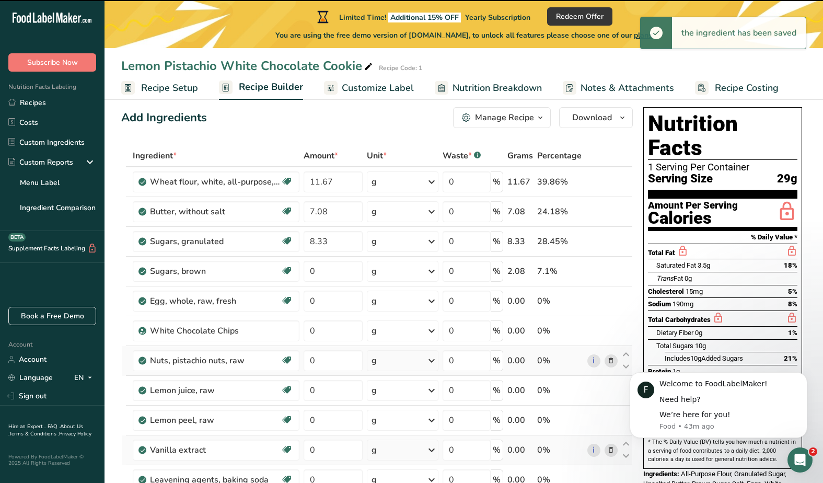
type input "2.08"
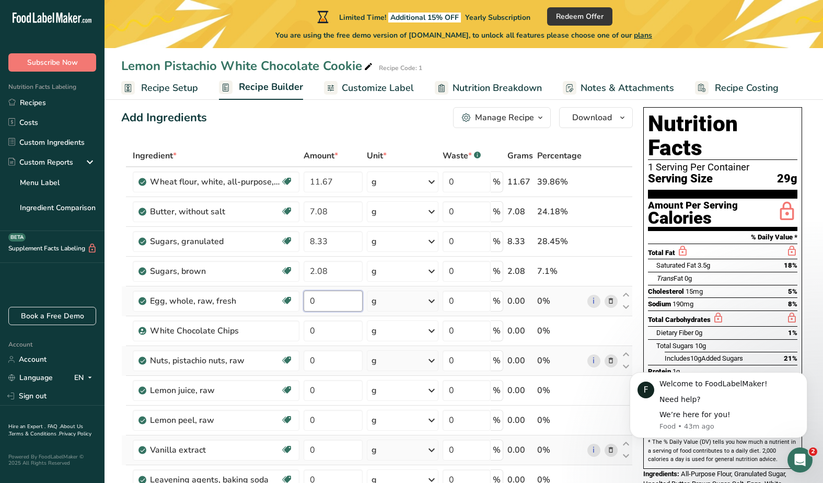
click at [333, 305] on div "Ingredient * Amount * Unit * Waste * .a-a{fill:#347362;}.b-a{fill:#fff;} Grams …" at bounding box center [377, 382] width 512 height 475
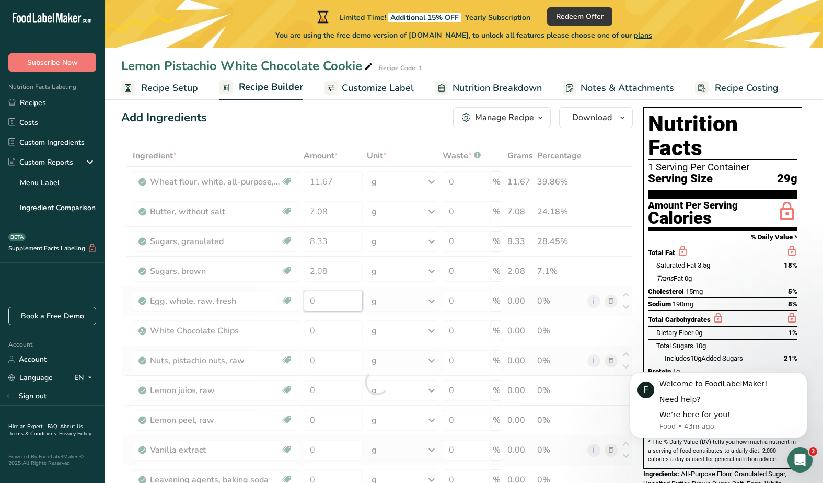
paste input "2.08"
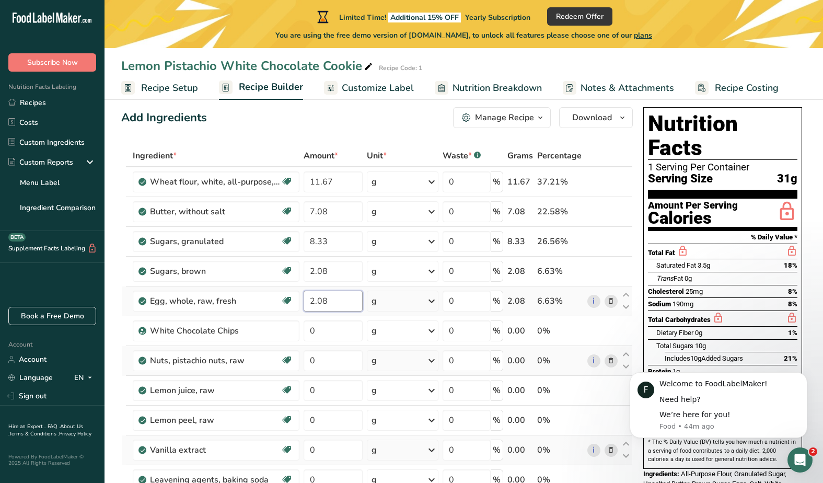
type input "2"
type input "7"
type input "2.82"
click at [329, 420] on div "Ingredient * Amount * Unit * Waste * .a-a{fill:#347362;}.b-a{fill:#fff;} Grams …" at bounding box center [377, 382] width 512 height 475
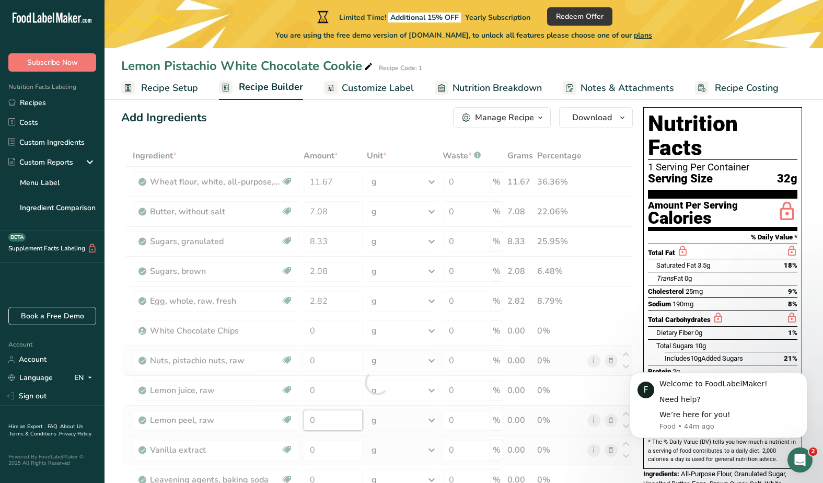
paste input ".25"
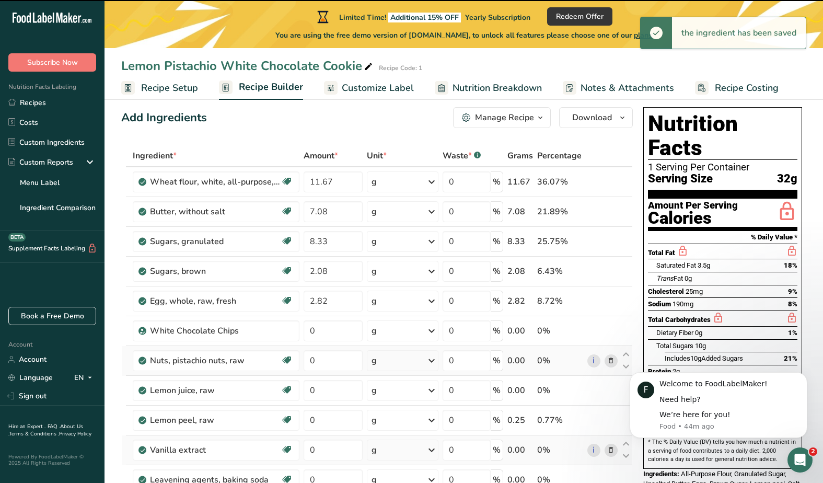
type input "0.25"
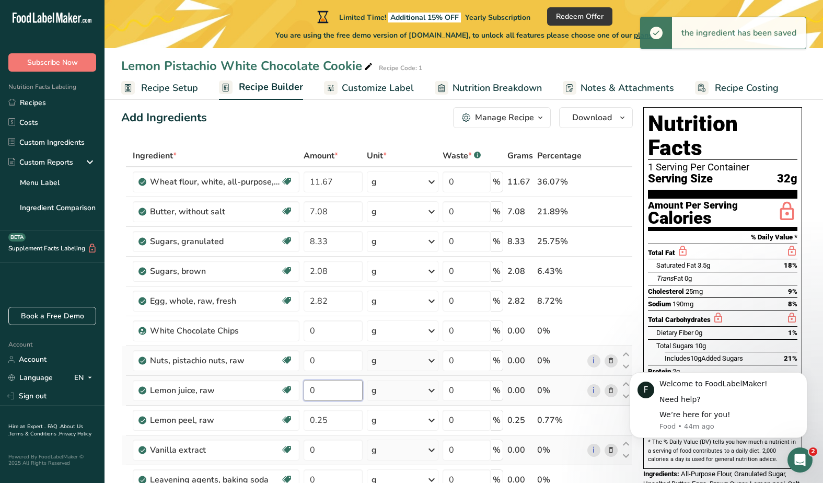
click at [342, 390] on div "Ingredient * Amount * Unit * Waste * .a-a{fill:#347362;}.b-a{fill:#fff;} Grams …" at bounding box center [377, 382] width 512 height 475
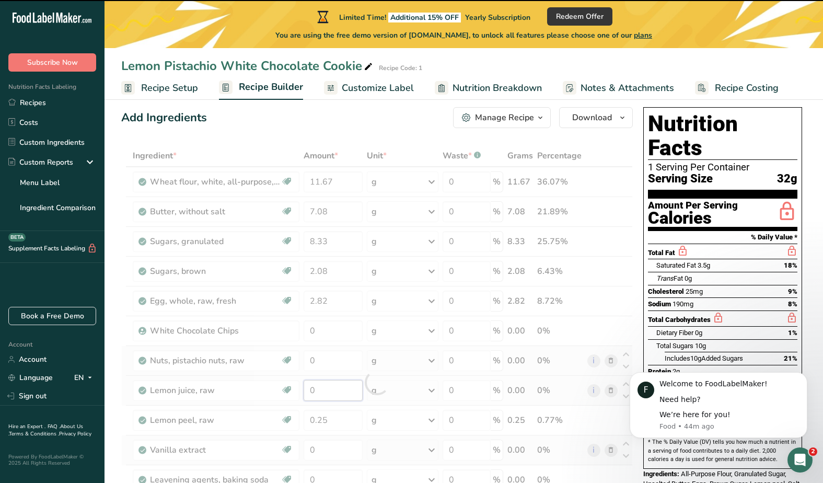
paste input "1.88"
type input "0"
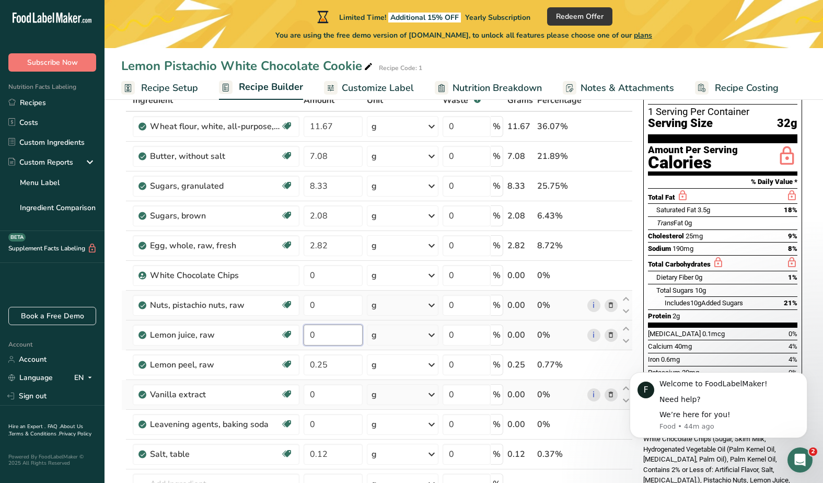
scroll to position [72, 0]
click at [337, 397] on div "Ingredient * Amount * Unit * Waste * .a-a{fill:#347362;}.b-a{fill:#fff;} Grams …" at bounding box center [377, 326] width 512 height 475
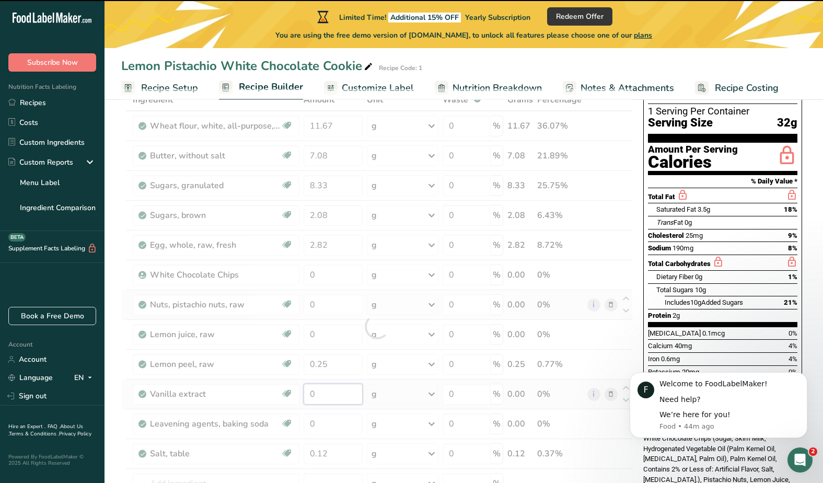
paste input ".17"
type input "0"
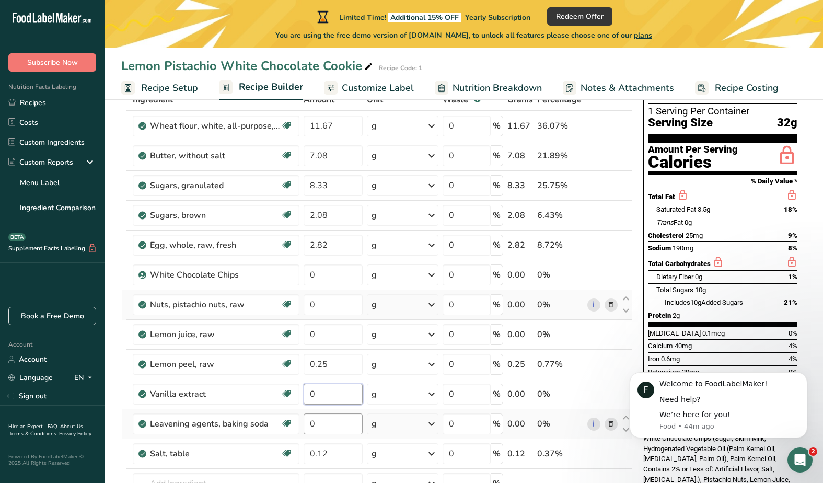
scroll to position [90, 0]
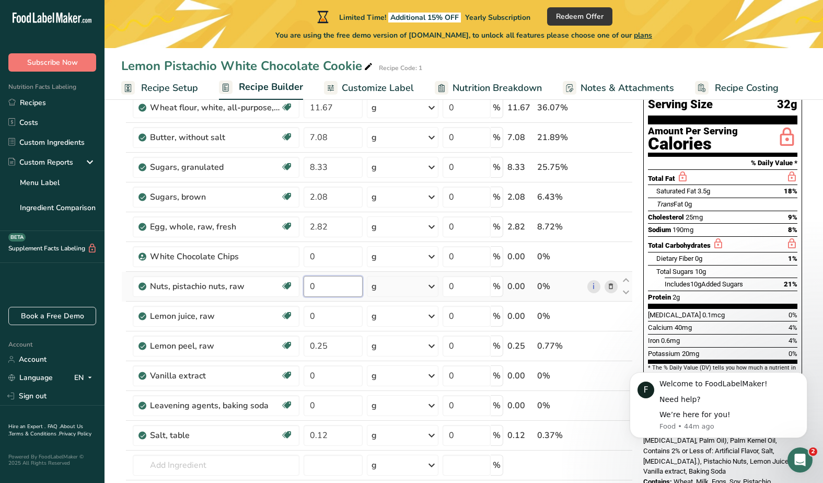
click at [334, 285] on div "Ingredient * Amount * Unit * Waste * .a-a{fill:#347362;}.b-a{fill:#fff;} Grams …" at bounding box center [377, 308] width 512 height 475
paste input "4.17"
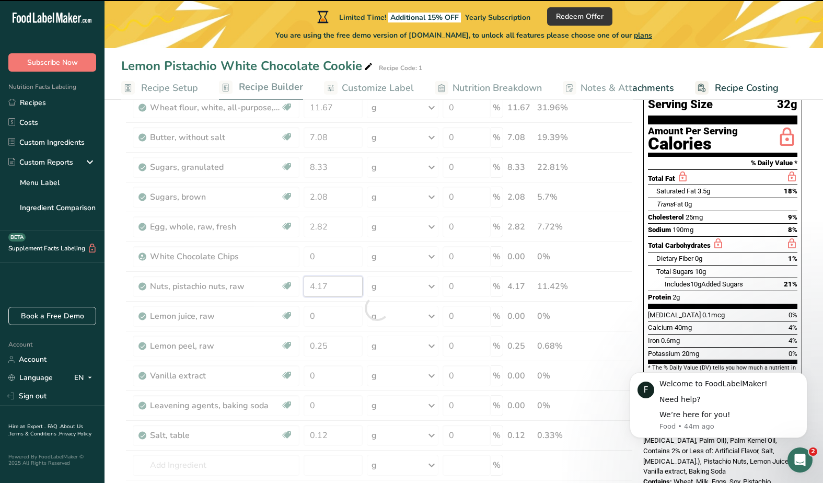
type input "0"
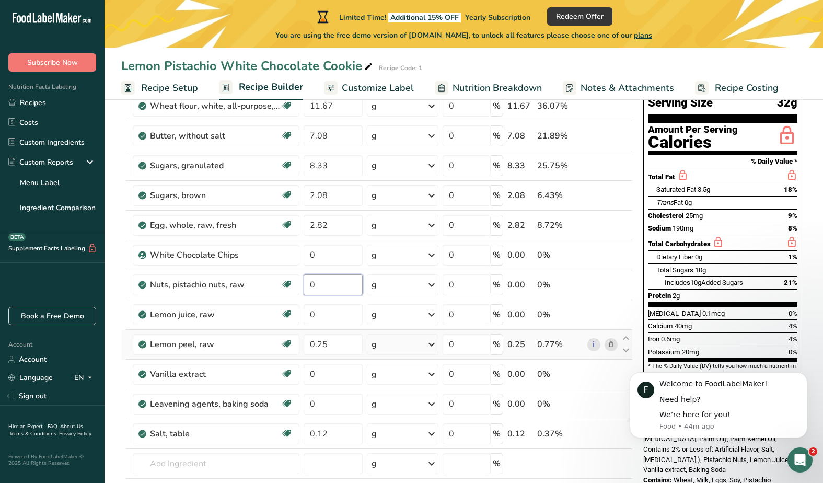
scroll to position [91, 0]
click at [332, 251] on div "Ingredient * Amount * Unit * Waste * .a-a{fill:#347362;}.b-a{fill:#fff;} Grams …" at bounding box center [377, 307] width 512 height 475
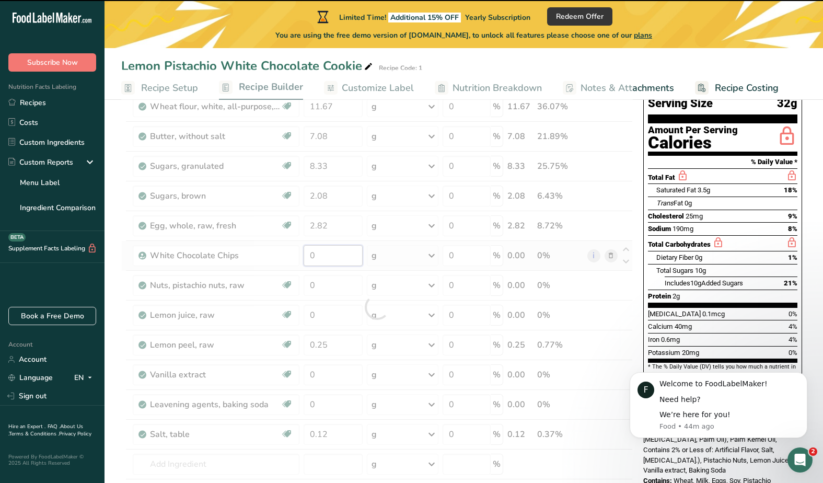
paste input "7.08"
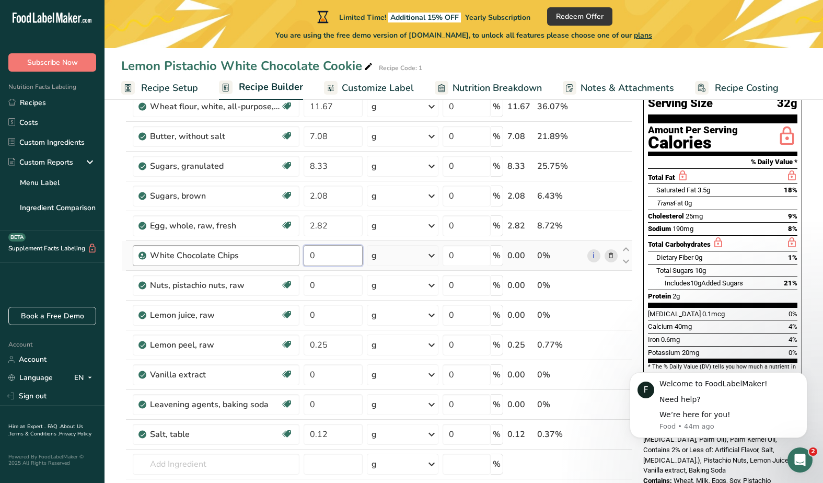
drag, startPoint x: 331, startPoint y: 256, endPoint x: 289, endPoint y: 256, distance: 42.3
click at [289, 256] on tr "White Chocolate Chips 0 g Weight Units g kg mg See more Volume Units l Volume u…" at bounding box center [377, 256] width 511 height 30
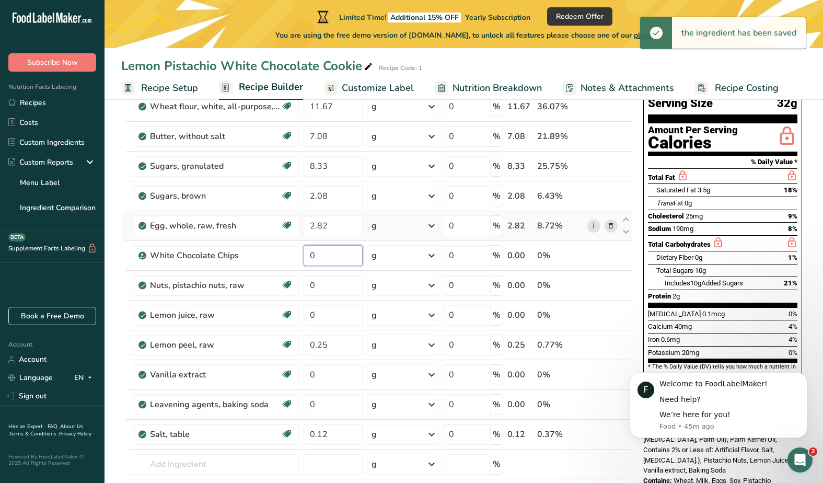
paste input "7.08"
type input "7.08"
click at [331, 289] on div "Ingredient * Amount * Unit * Waste * .a-a{fill:#347362;}.b-a{fill:#fff;} Grams …" at bounding box center [377, 307] width 512 height 475
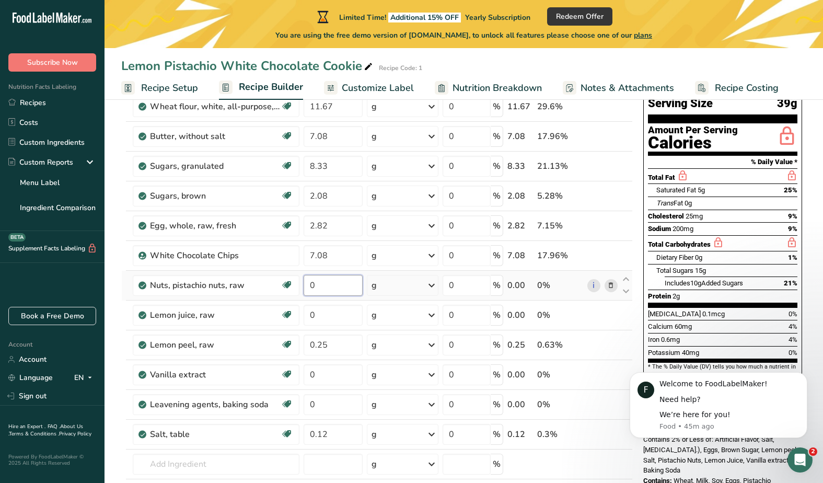
drag, startPoint x: 322, startPoint y: 292, endPoint x: 305, endPoint y: 285, distance: 18.1
click at [305, 285] on input "0" at bounding box center [333, 285] width 59 height 21
paste input "4.17"
type input "4.17"
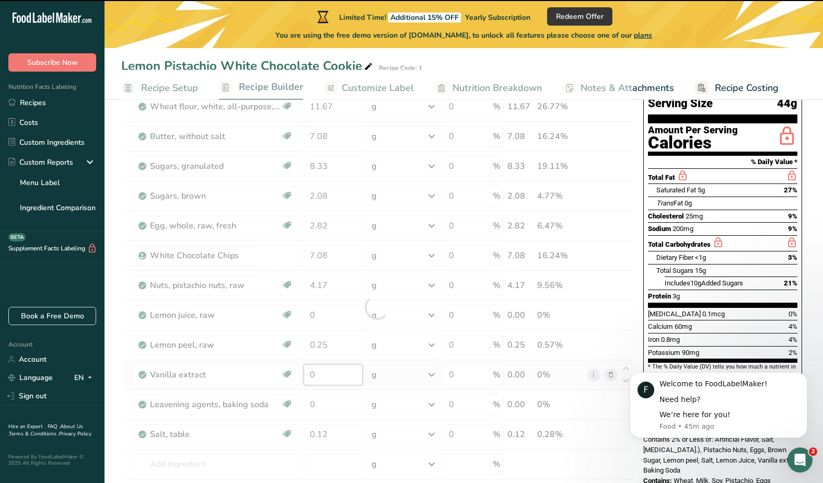
click at [342, 371] on div "Ingredient * Amount * Unit * Waste * .a-a{fill:#347362;}.b-a{fill:#fff;} Grams …" at bounding box center [377, 307] width 512 height 475
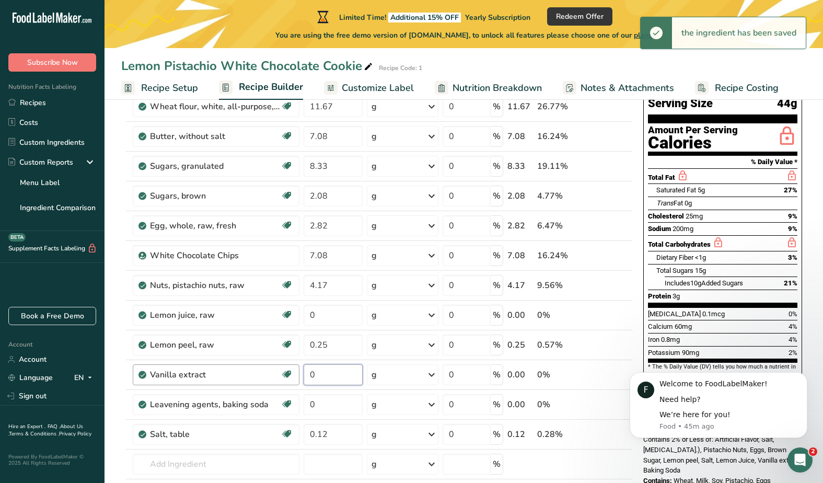
drag, startPoint x: 342, startPoint y: 371, endPoint x: 295, endPoint y: 371, distance: 46.5
click at [295, 371] on tr "Vanilla extract Dairy free Gluten free Vegan Vegetarian Soy free 0 g Portions 1…" at bounding box center [377, 375] width 511 height 30
paste input ".17"
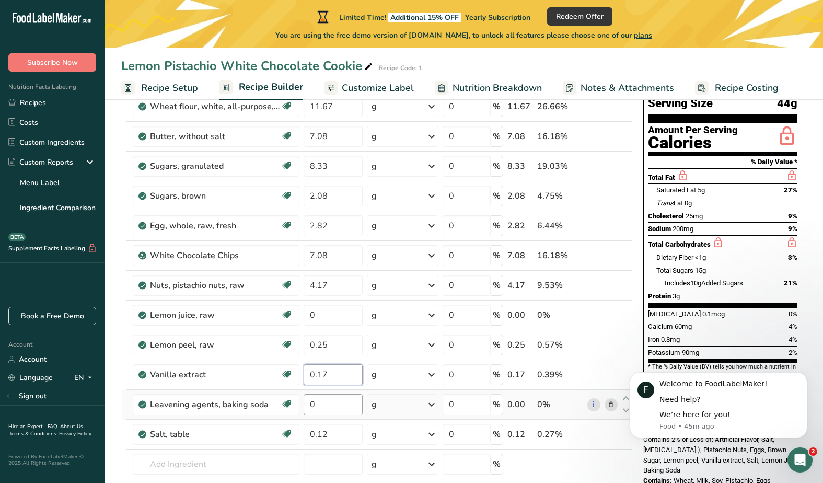
type input "0.17"
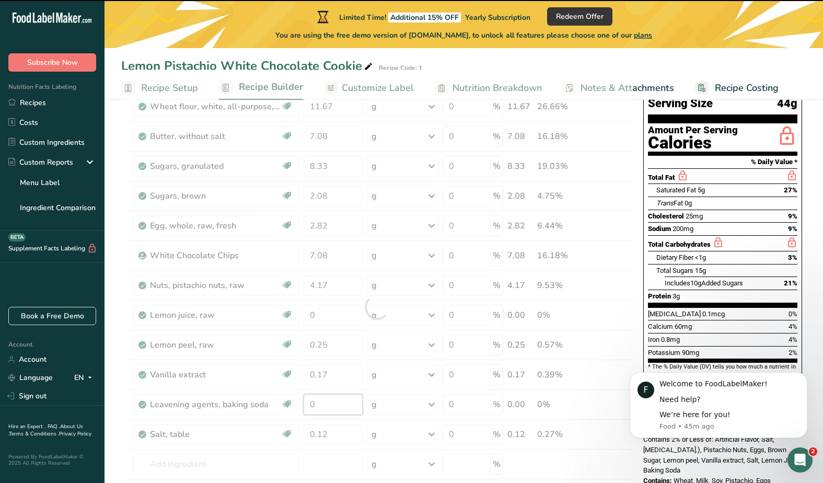
drag, startPoint x: 331, startPoint y: 402, endPoint x: 296, endPoint y: 401, distance: 34.5
click at [296, 401] on div "Ingredient * Amount * Unit * Waste * .a-a{fill:#347362;}.b-a{fill:#fff;} Grams …" at bounding box center [377, 307] width 512 height 475
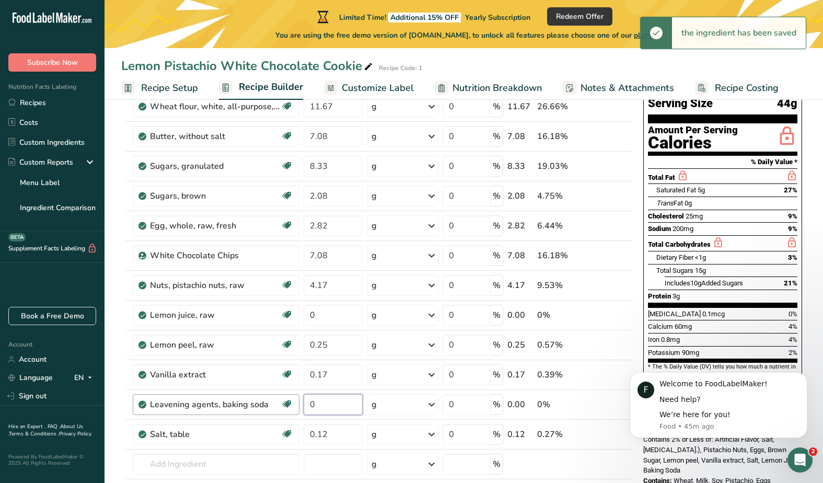
paste input ".08"
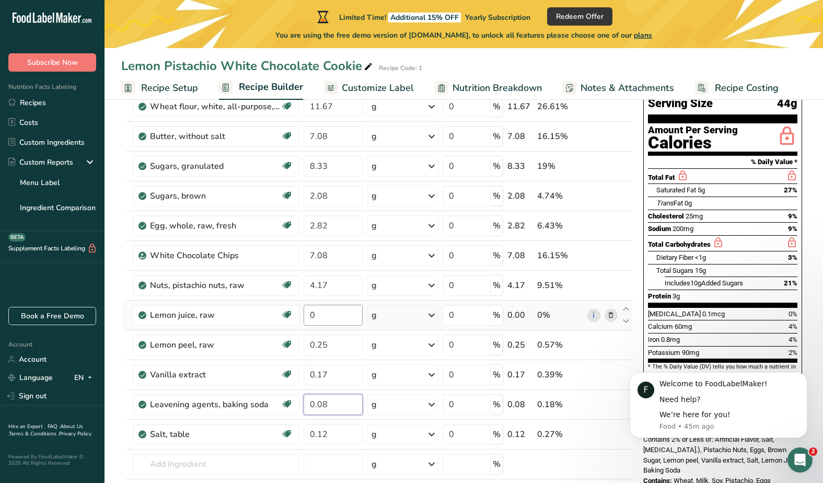
type input "0.08"
click at [338, 318] on div "Ingredient * Amount * Unit * Waste * .a-a{fill:#347362;}.b-a{fill:#fff;} Grams …" at bounding box center [377, 307] width 512 height 475
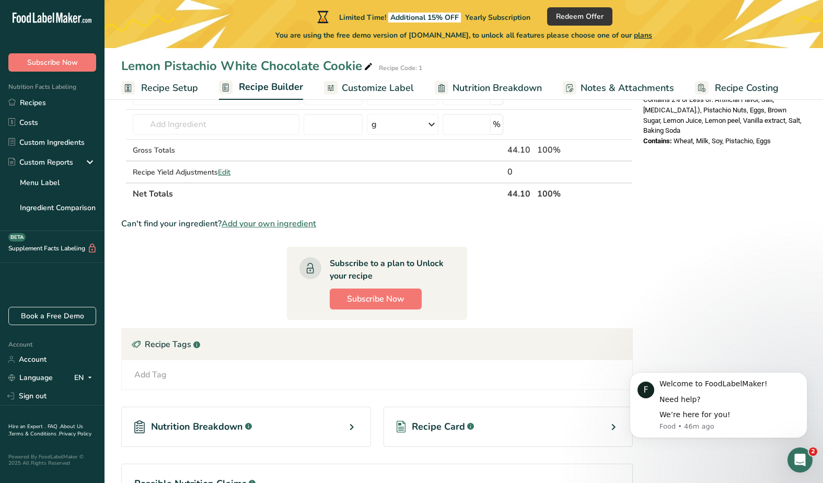
scroll to position [434, 0]
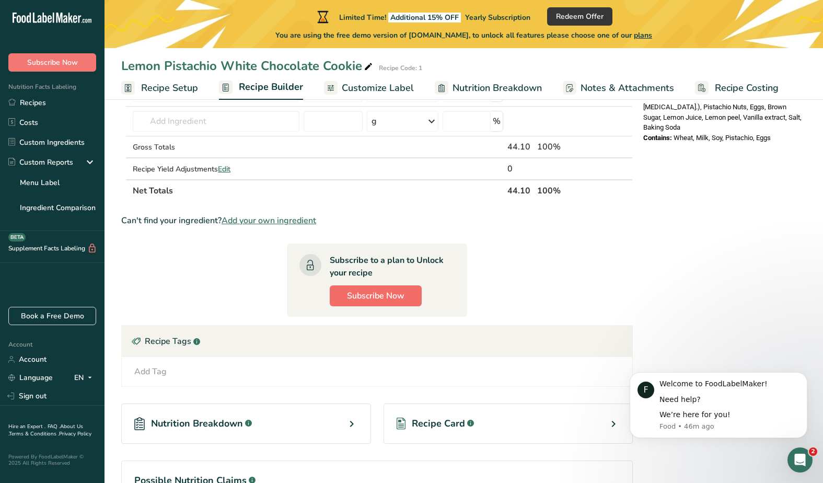
type input "0.25"
click at [385, 298] on span "Subscribe Now" at bounding box center [375, 296] width 57 height 13
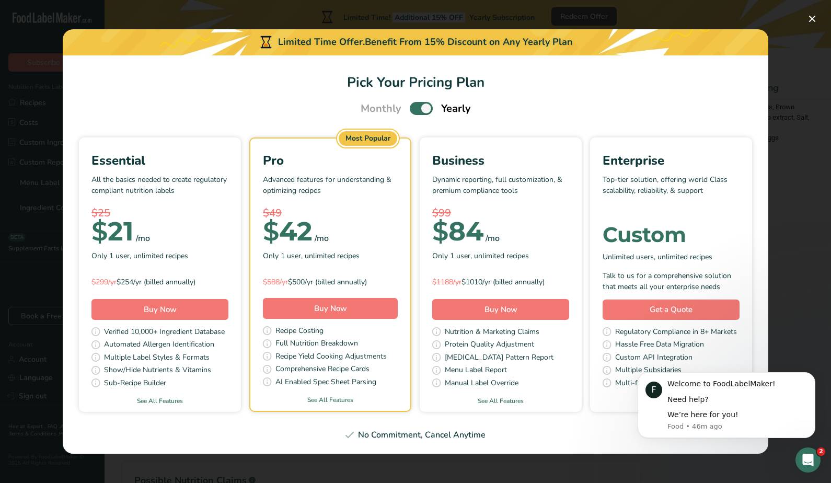
click at [379, 110] on span "Monthly" at bounding box center [381, 109] width 41 height 16
click at [422, 108] on span "Pick Your Pricing Plan Modal" at bounding box center [421, 108] width 23 height 13
click at [417, 108] on input "Pick Your Pricing Plan Modal" at bounding box center [413, 108] width 7 height 7
checkbox input "false"
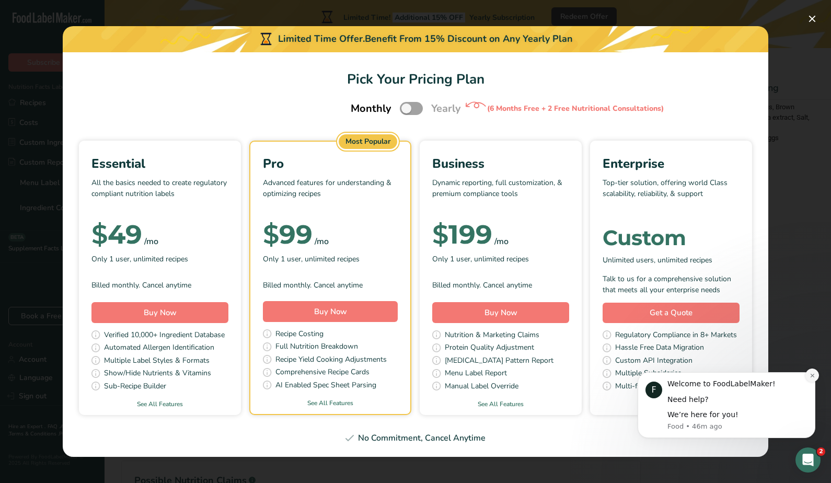
click at [814, 376] on icon "Dismiss notification" at bounding box center [813, 376] width 6 height 6
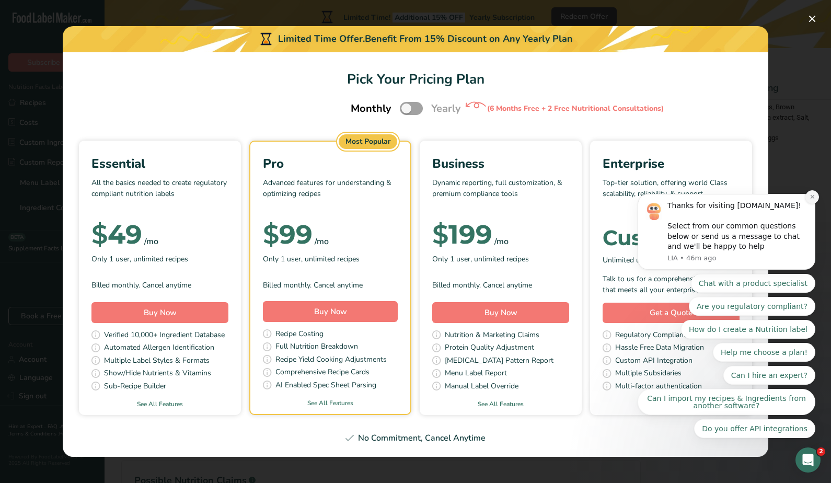
click at [810, 199] on icon "Dismiss notification" at bounding box center [813, 197] width 6 height 6
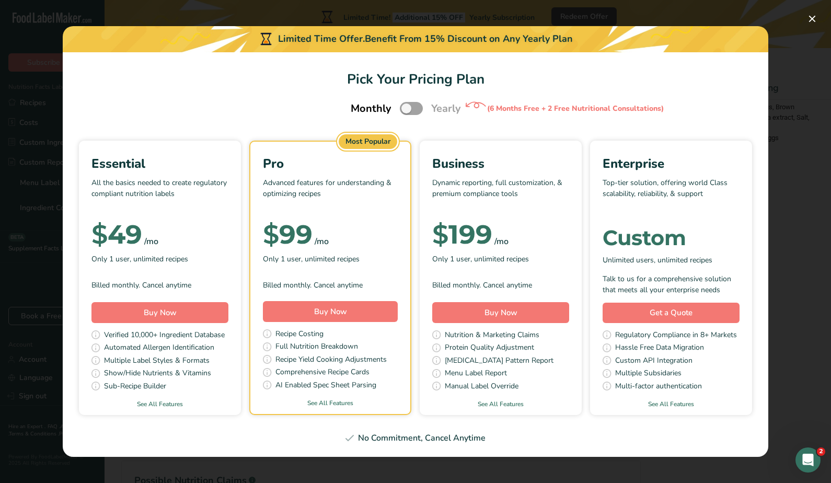
click at [198, 267] on div "Only 1 user, unlimited recipes" at bounding box center [159, 259] width 137 height 16
click at [201, 306] on button "Buy Now" at bounding box center [159, 312] width 137 height 21
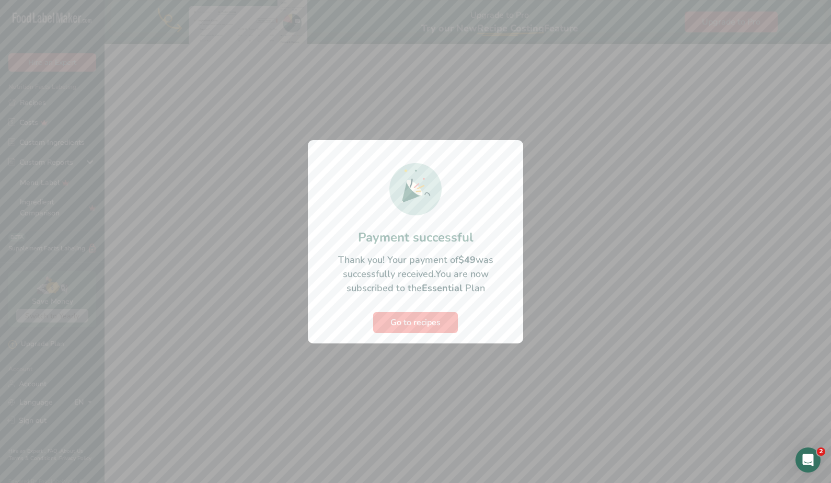
click at [443, 324] on button "Go to recipes" at bounding box center [415, 322] width 85 height 21
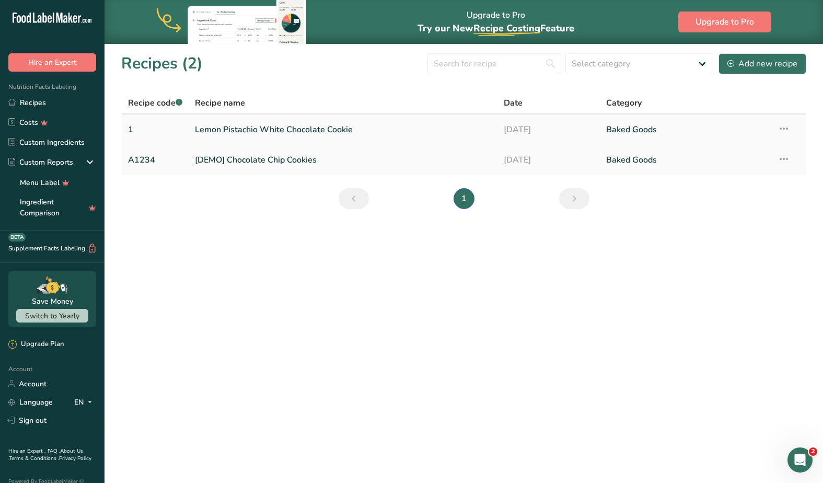
click at [422, 126] on link "Lemon Pistachio White Chocolate Cookie" at bounding box center [343, 130] width 296 height 22
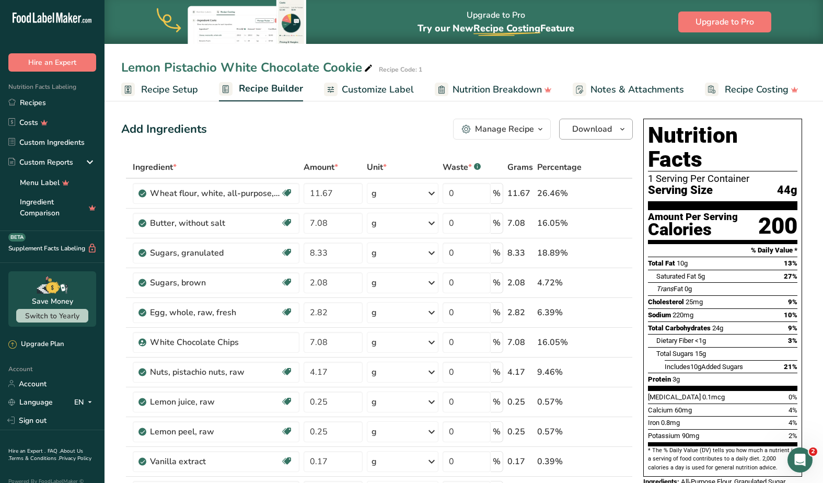
click at [625, 126] on icon "button" at bounding box center [622, 129] width 8 height 13
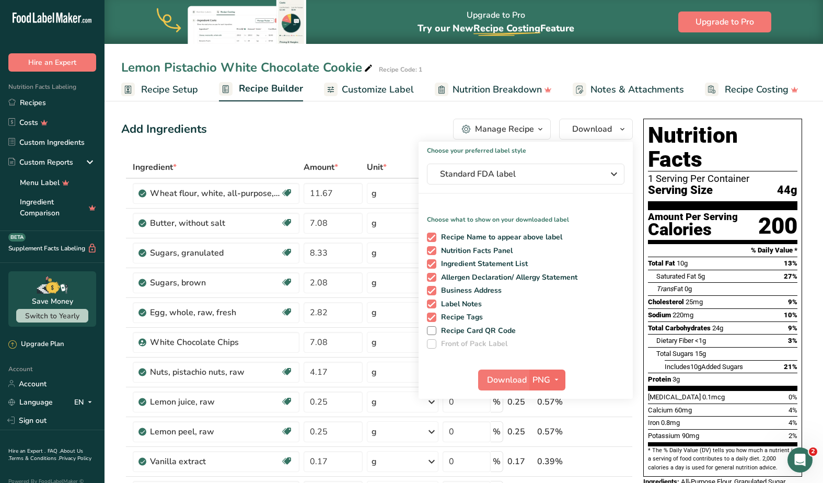
click at [552, 379] on icon "button" at bounding box center [556, 379] width 8 height 13
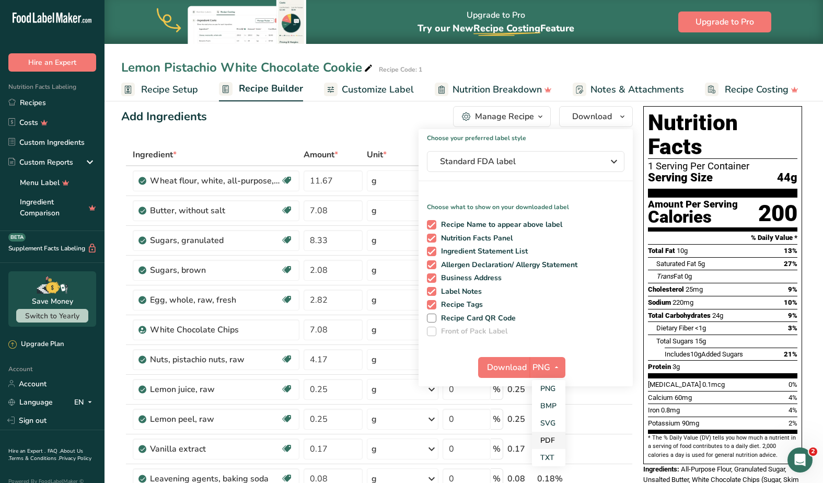
scroll to position [17, 0]
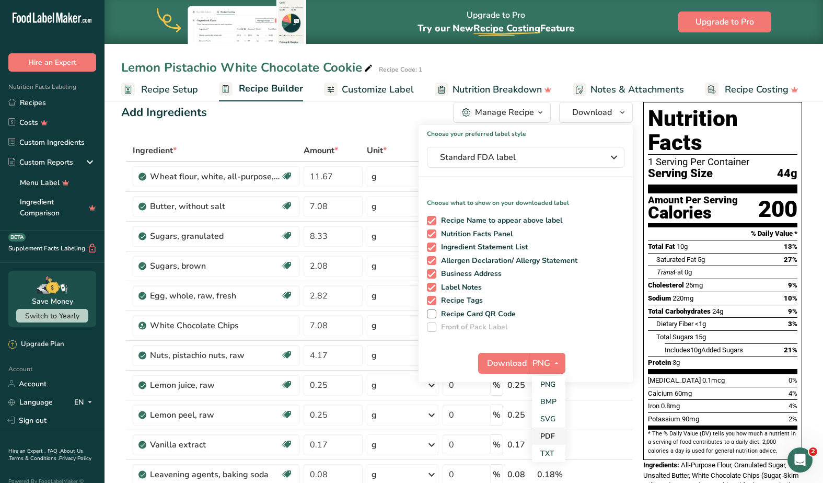
click at [544, 439] on link "PDF" at bounding box center [548, 436] width 33 height 17
click at [504, 365] on span "Download" at bounding box center [508, 363] width 40 height 13
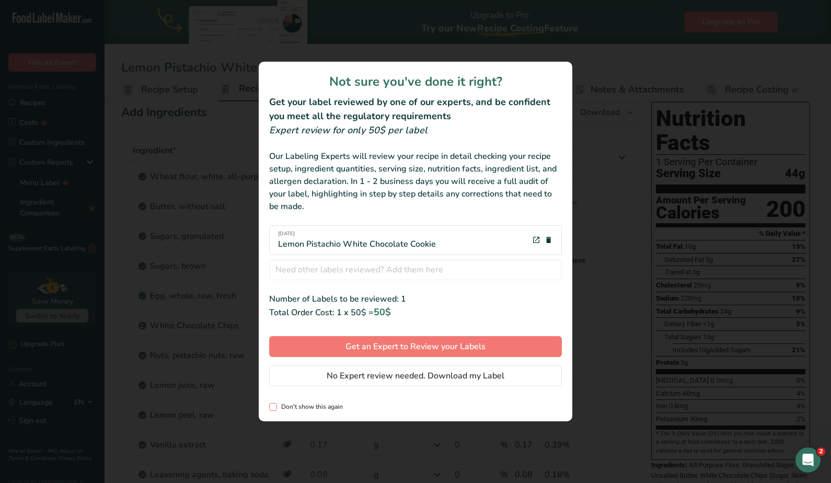
click at [320, 410] on span "Don't show this again" at bounding box center [310, 407] width 66 height 8
click at [276, 410] on input "Don't show this again" at bounding box center [272, 407] width 7 height 7
checkbox input "true"
click at [359, 379] on span "No Expert review needed. Download my Label" at bounding box center [416, 376] width 178 height 13
